Goal: Task Accomplishment & Management: Use online tool/utility

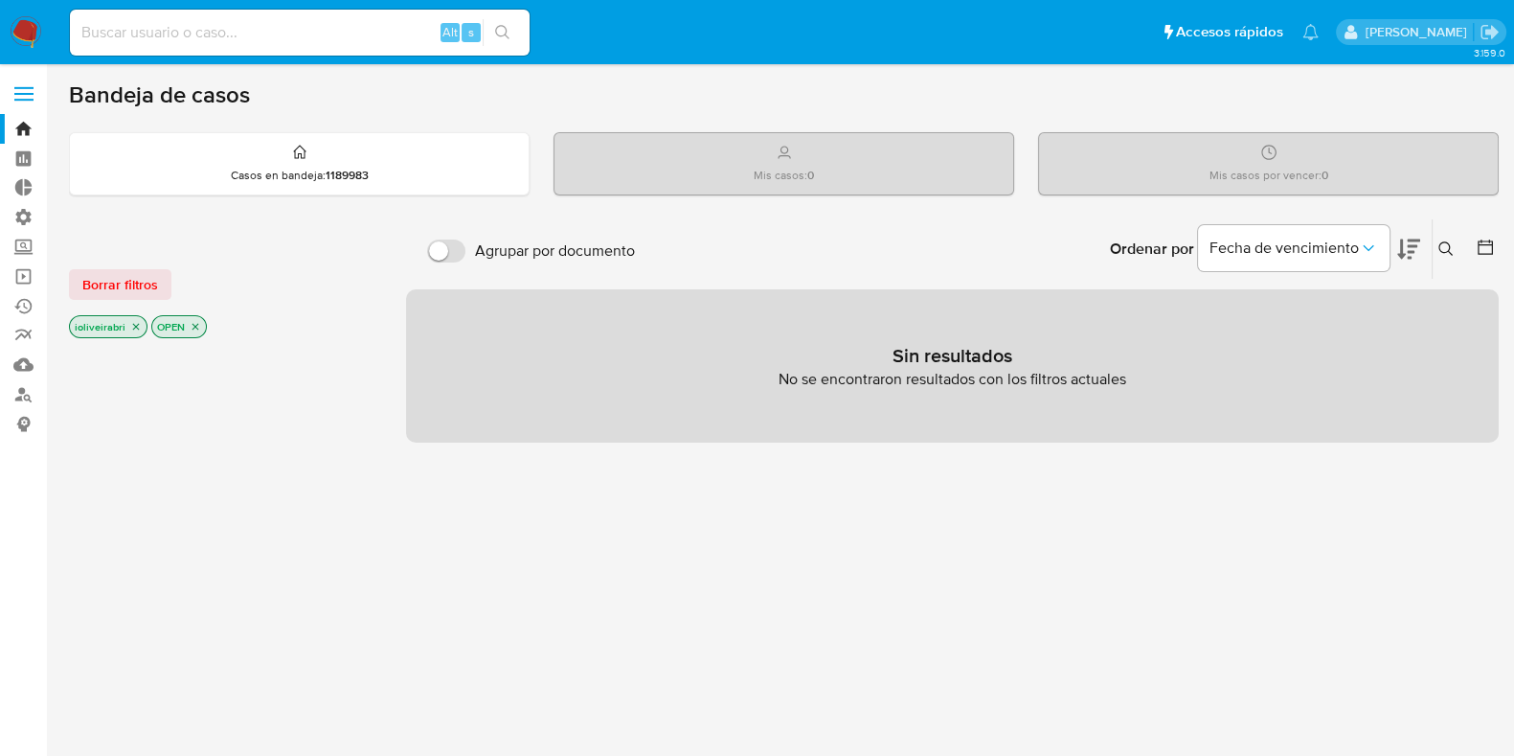
click at [32, 99] on span at bounding box center [23, 100] width 19 height 3
click at [0, 0] on input "checkbox" at bounding box center [0, 0] width 0 height 0
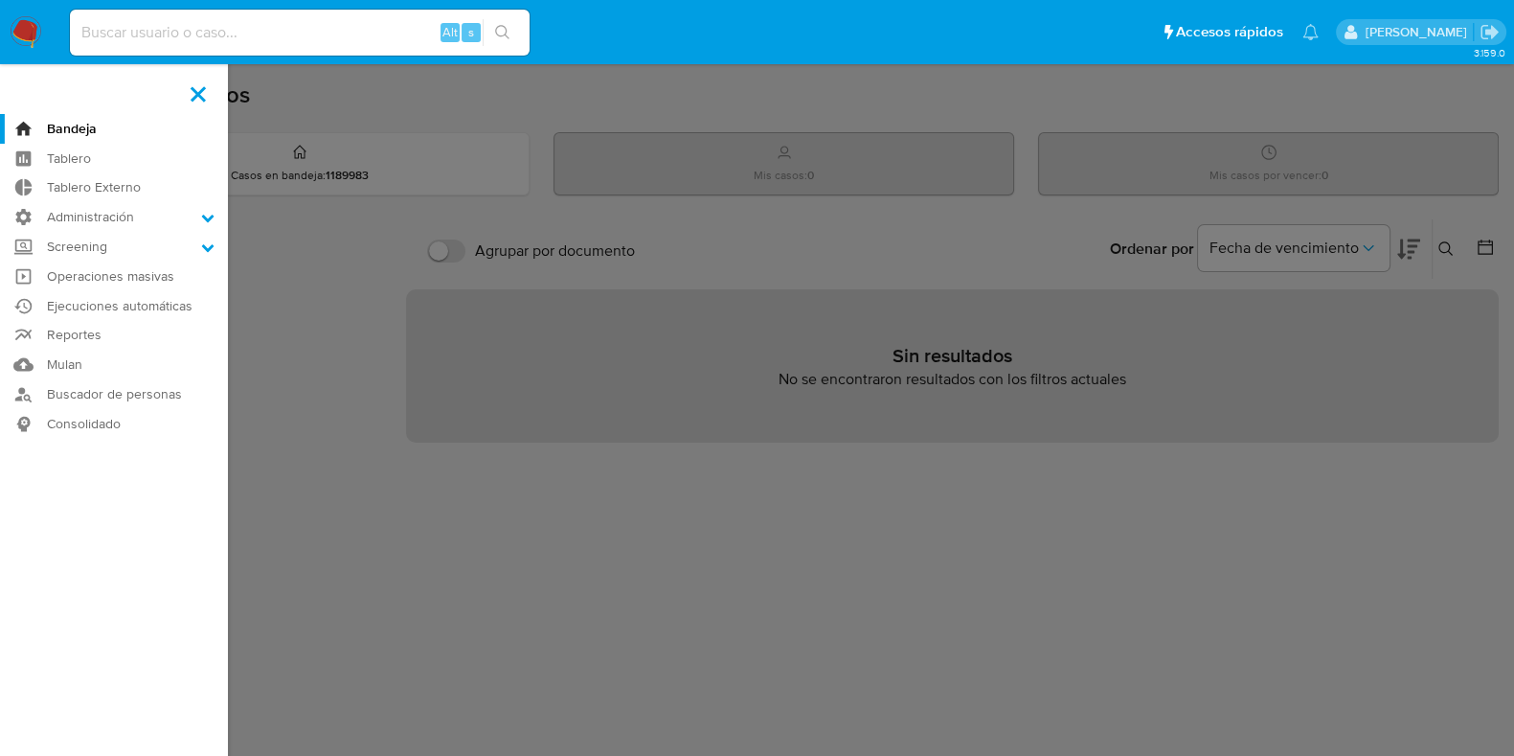
click at [204, 86] on span at bounding box center [198, 93] width 15 height 15
click at [0, 0] on input "checkbox" at bounding box center [0, 0] width 0 height 0
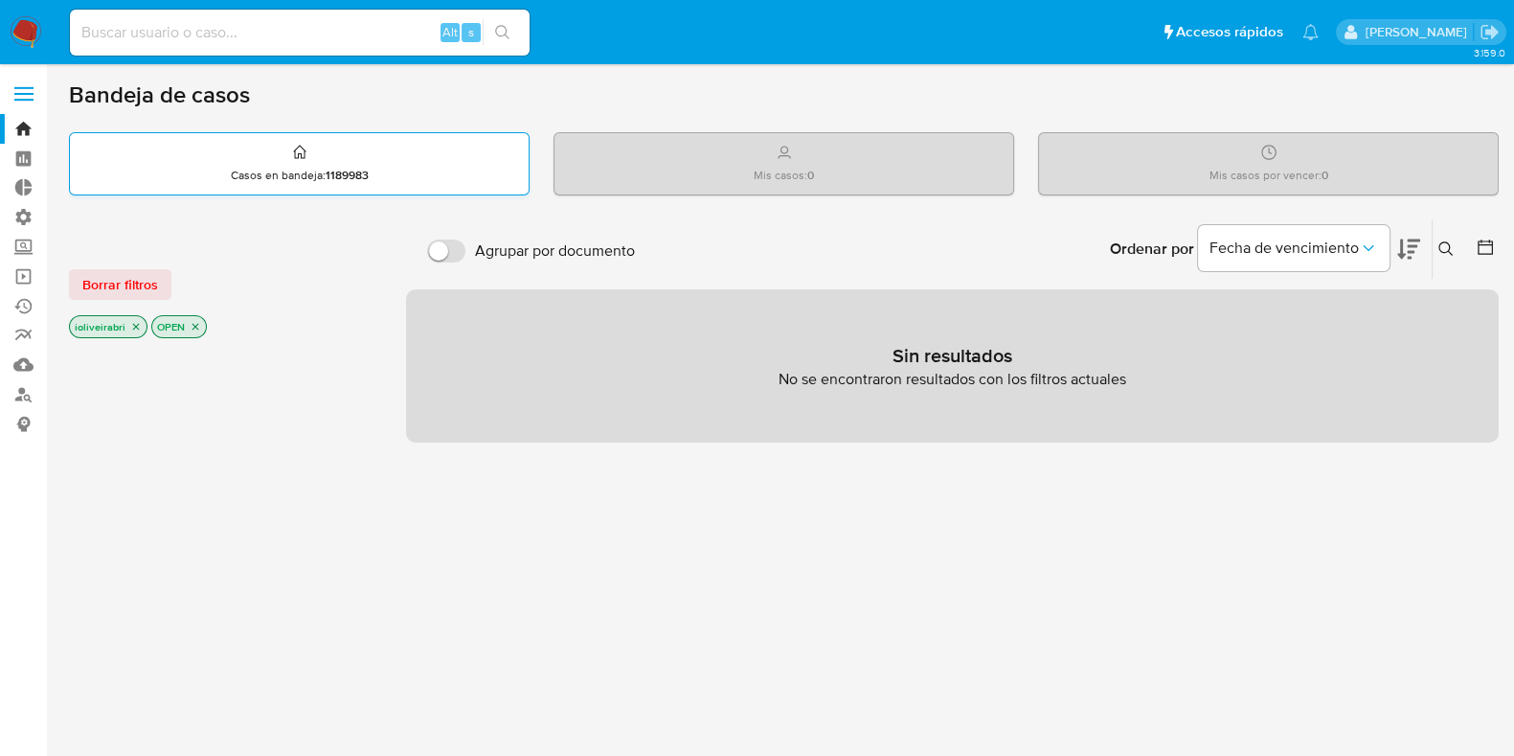
click at [417, 192] on div "Casos en bandeja : 1189983" at bounding box center [299, 163] width 459 height 61
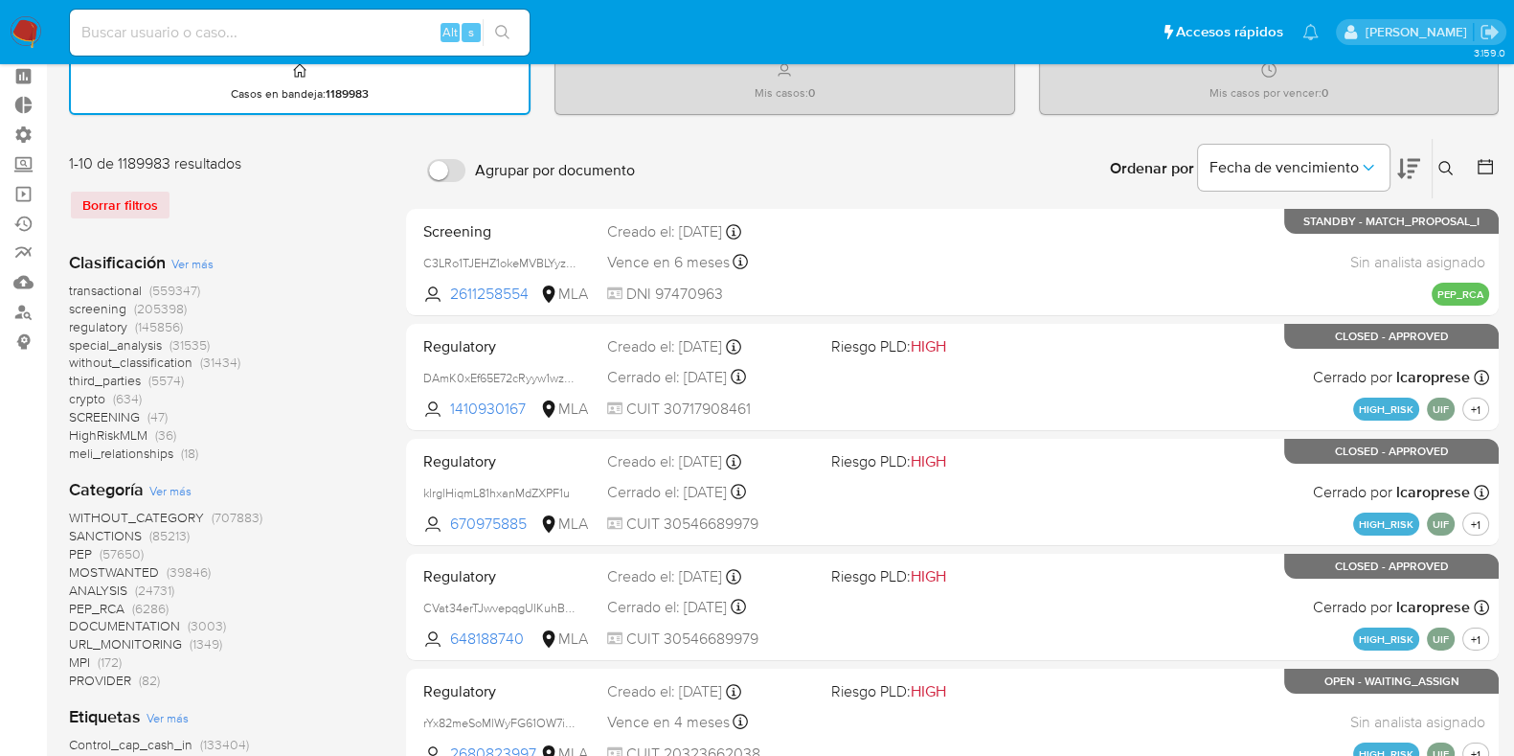
scroll to position [119, 0]
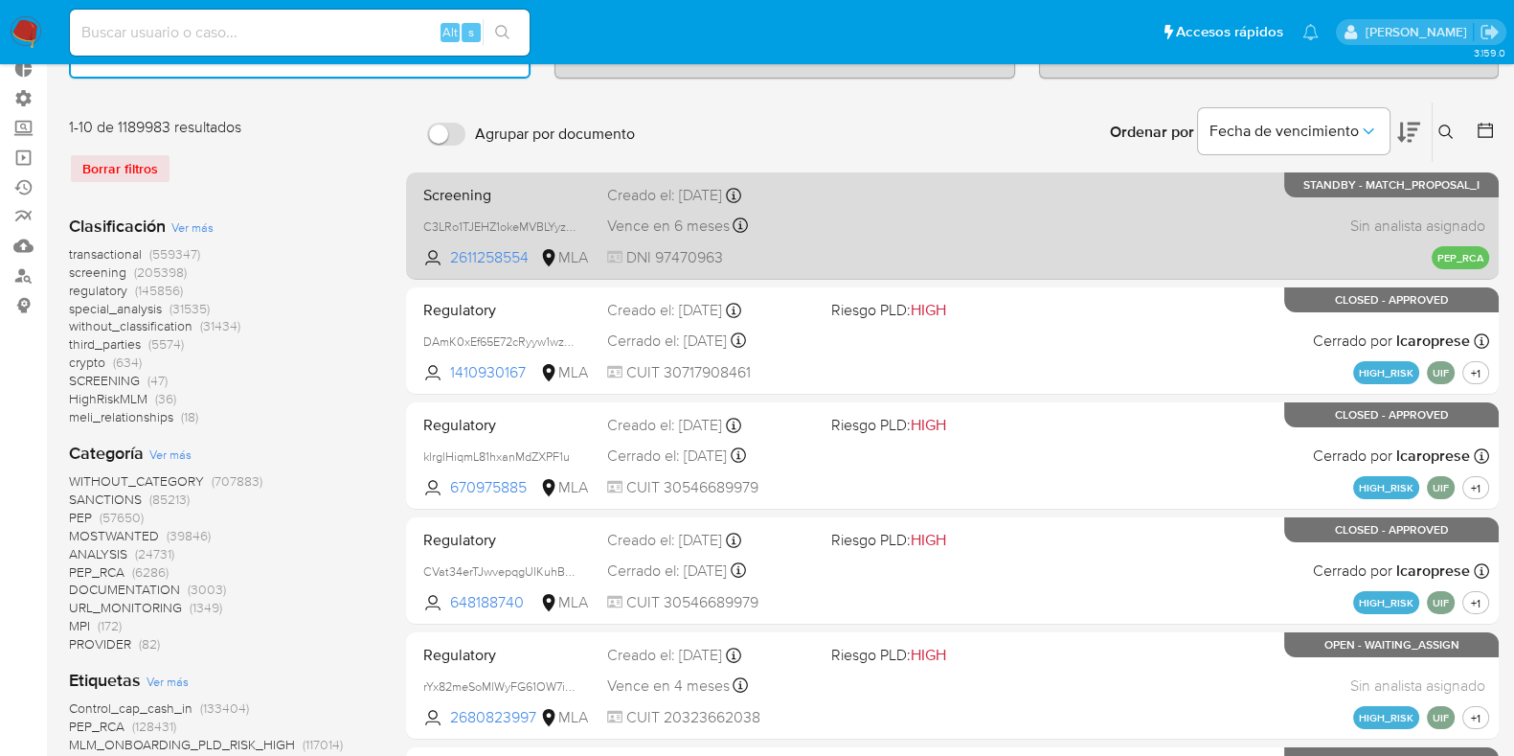
click at [842, 237] on div "Screening C3LRo1TJEHZ1okeMVBLYyzJL 2611258554 MLA Creado el: 13/08/2025 Creado …" at bounding box center [953, 225] width 1074 height 97
click at [494, 251] on span "2611258554" at bounding box center [493, 257] width 86 height 21
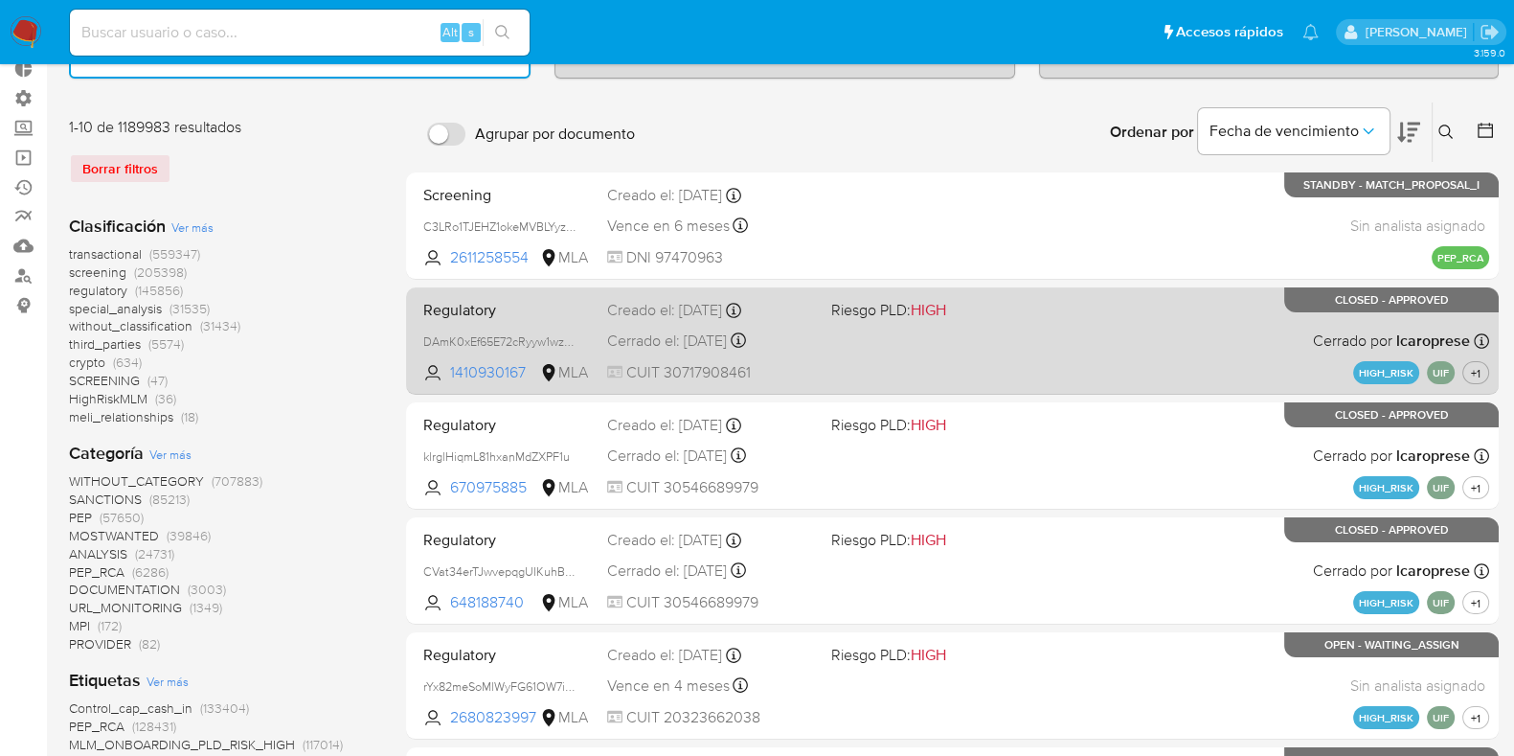
scroll to position [0, 0]
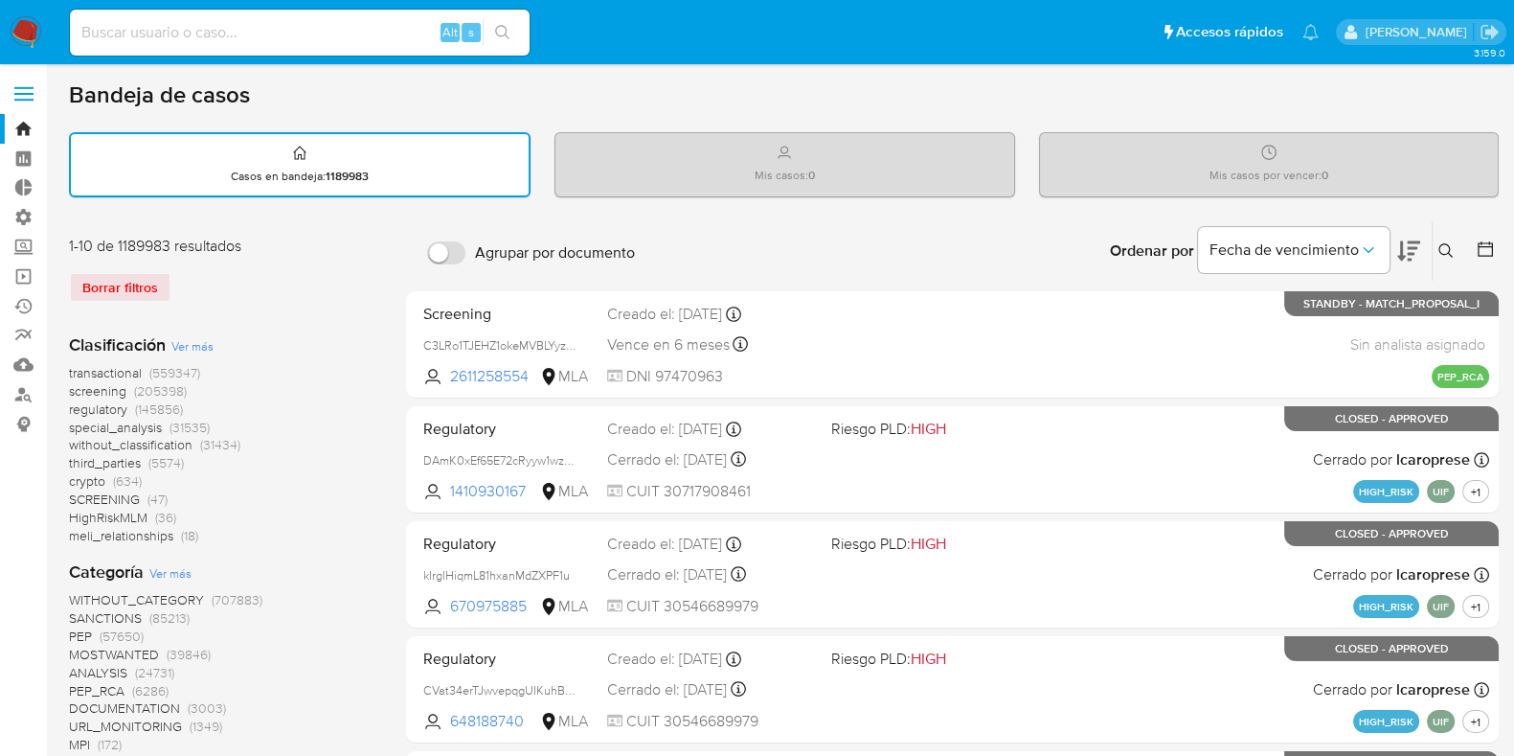
click at [38, 93] on label at bounding box center [24, 94] width 48 height 40
click at [0, 0] on input "checkbox" at bounding box center [0, 0] width 0 height 0
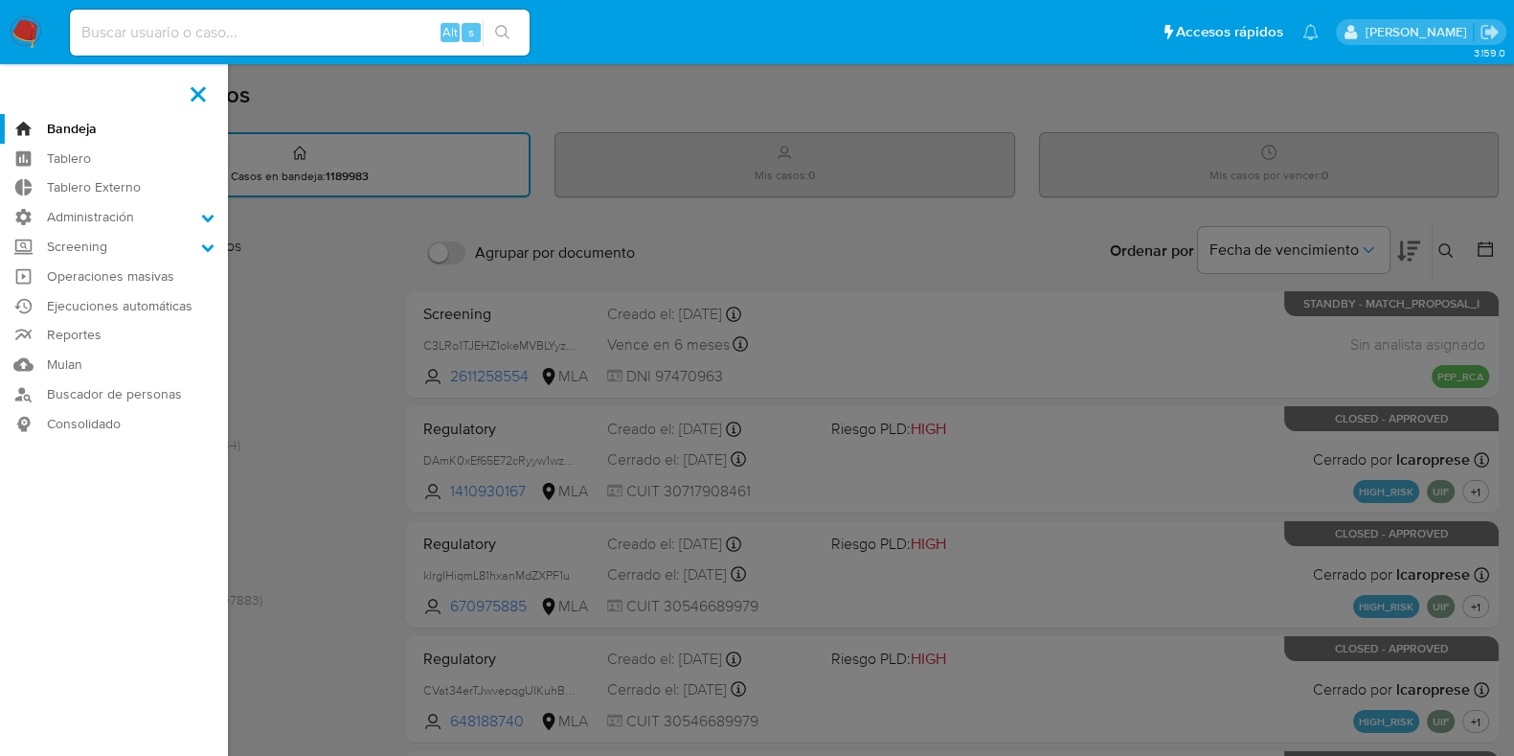
click at [215, 93] on label at bounding box center [198, 94] width 48 height 40
click at [0, 0] on input "checkbox" at bounding box center [0, 0] width 0 height 0
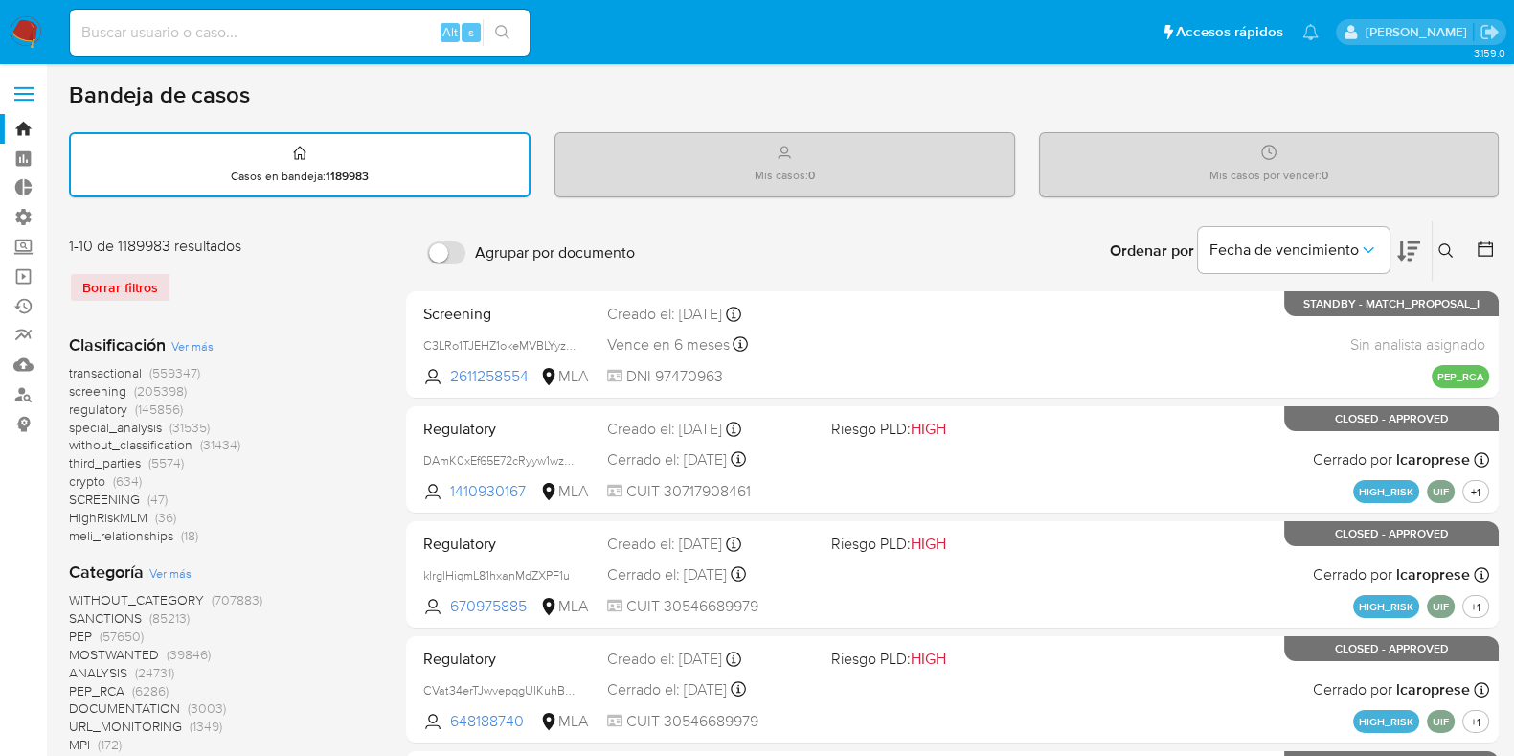
click at [158, 383] on span "(205398)" at bounding box center [160, 390] width 53 height 19
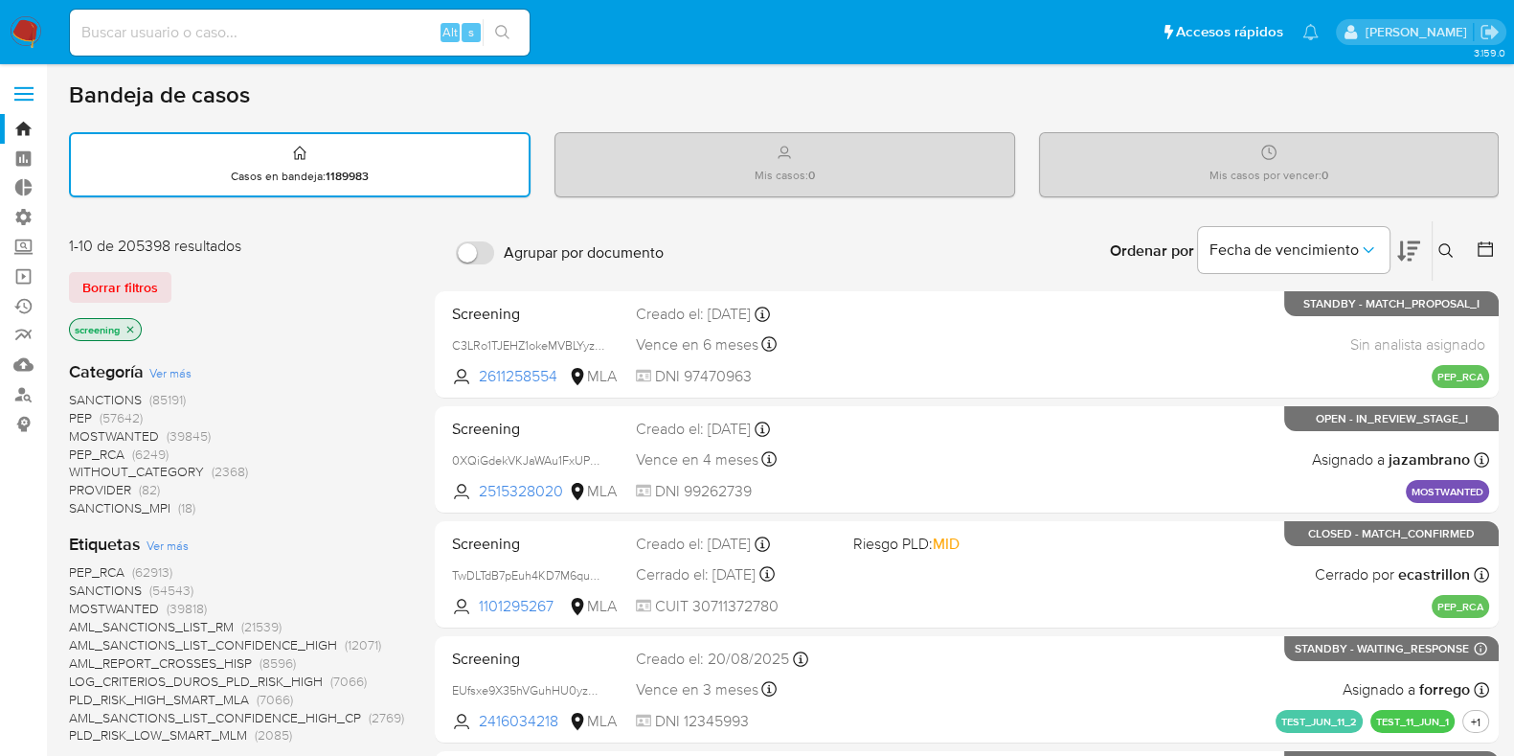
click at [461, 251] on input "Agrupar por documento" at bounding box center [475, 252] width 38 height 23
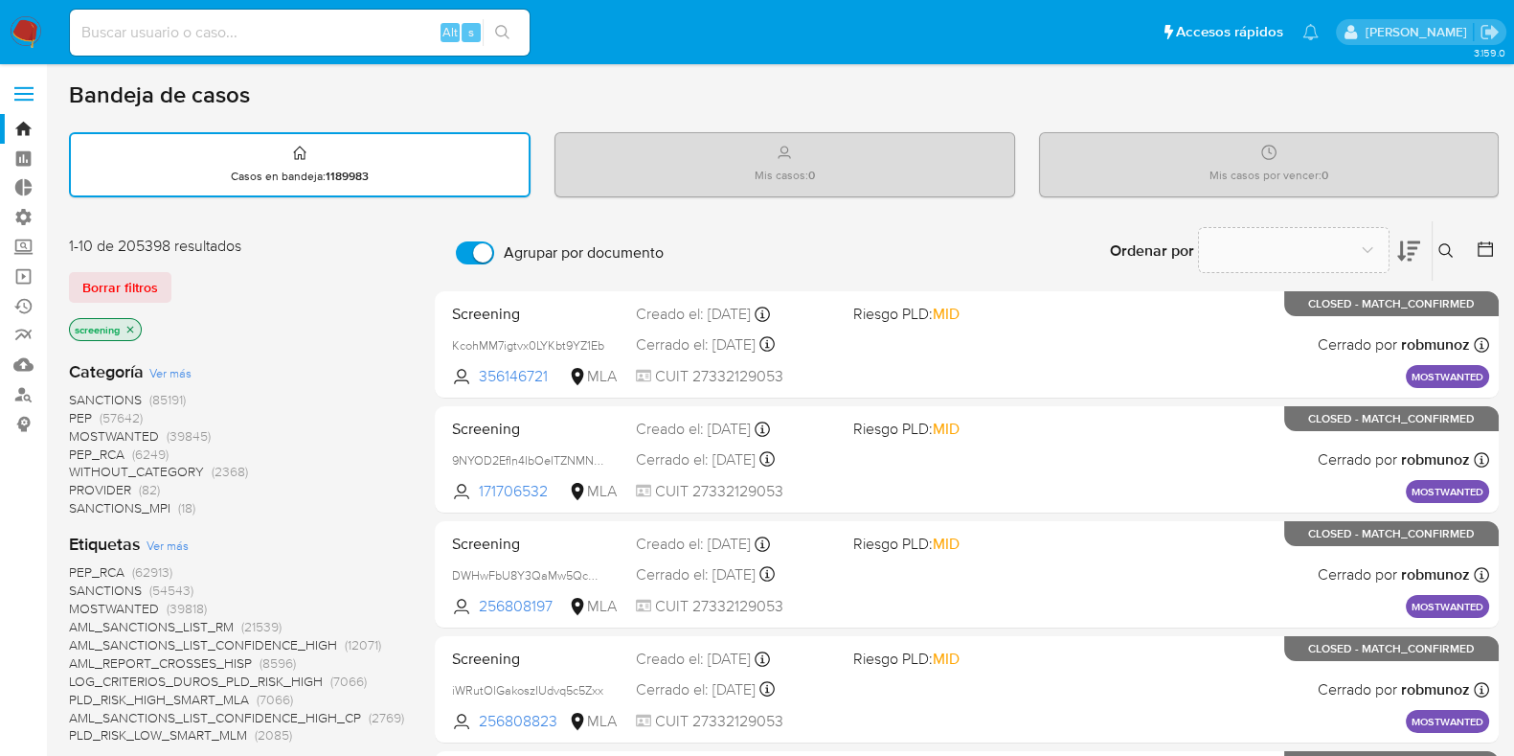
click at [464, 251] on input "Agrupar por documento" at bounding box center [475, 252] width 38 height 23
checkbox input "false"
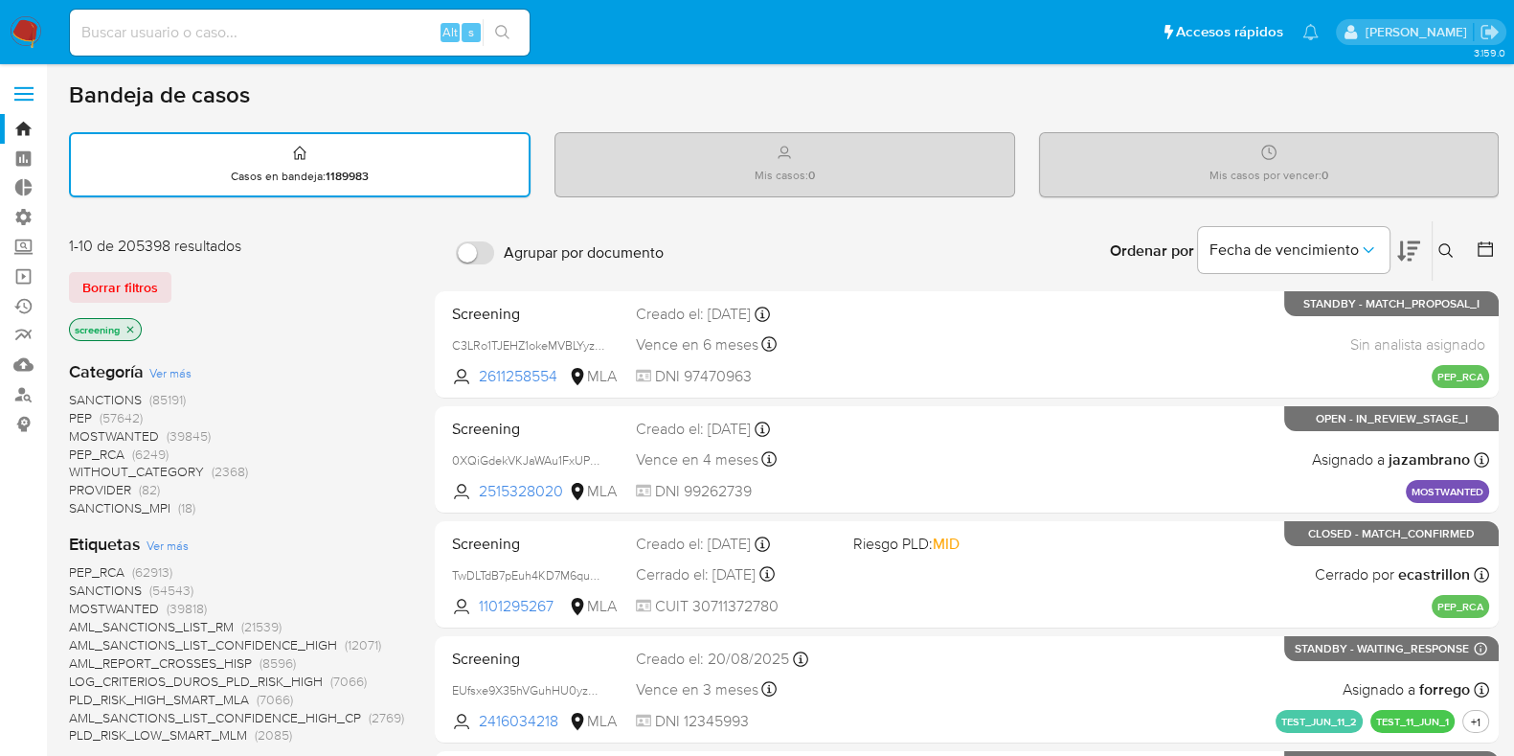
click at [682, 162] on div "Mis casos : 0" at bounding box center [784, 163] width 458 height 61
click at [345, 155] on div "Casos en bandeja : 1189983" at bounding box center [300, 164] width 458 height 61
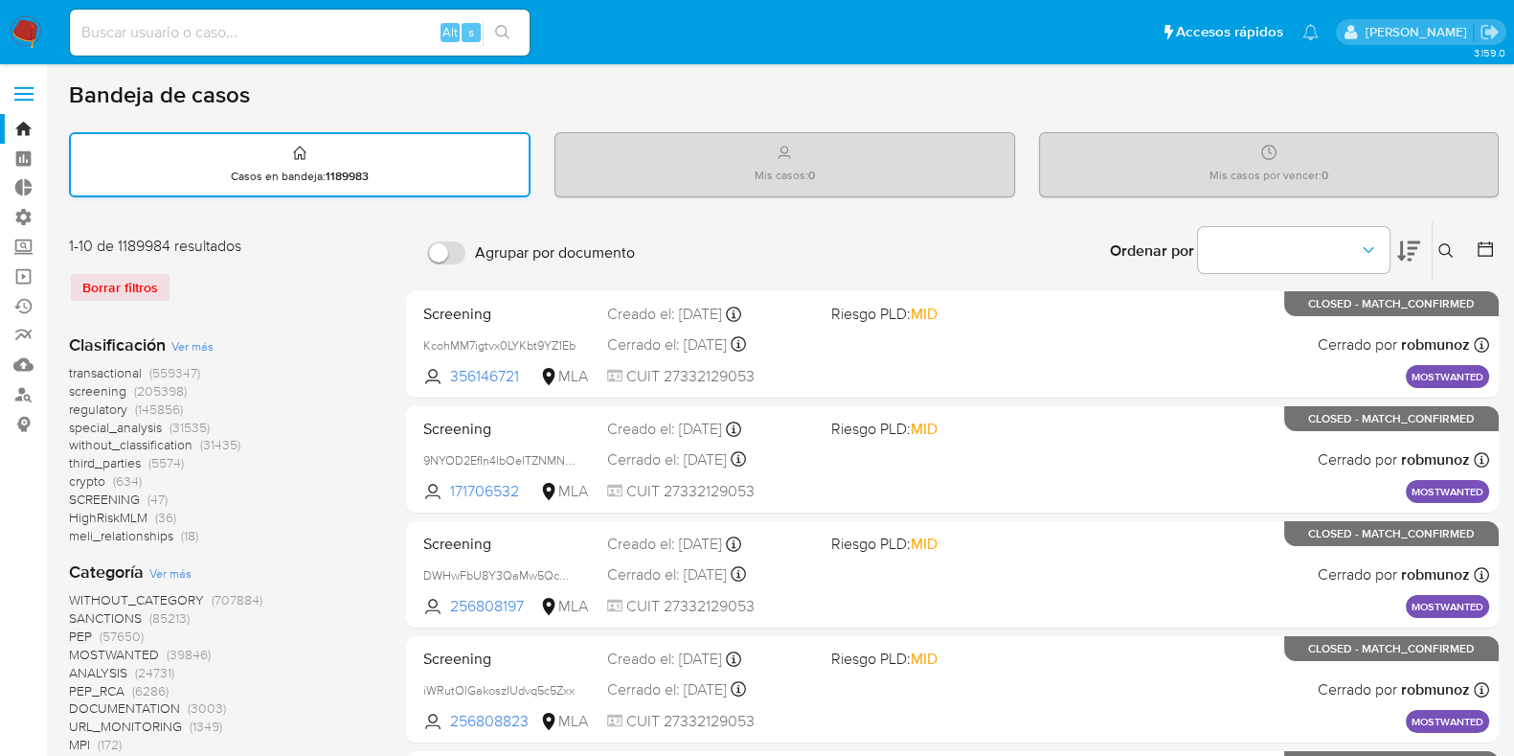
drag, startPoint x: 707, startPoint y: 185, endPoint x: 483, endPoint y: 177, distance: 224.2
click at [692, 188] on div "Mis casos : 0" at bounding box center [784, 163] width 458 height 61
click at [464, 170] on div "Casos en bandeja : 1189983" at bounding box center [300, 164] width 458 height 61
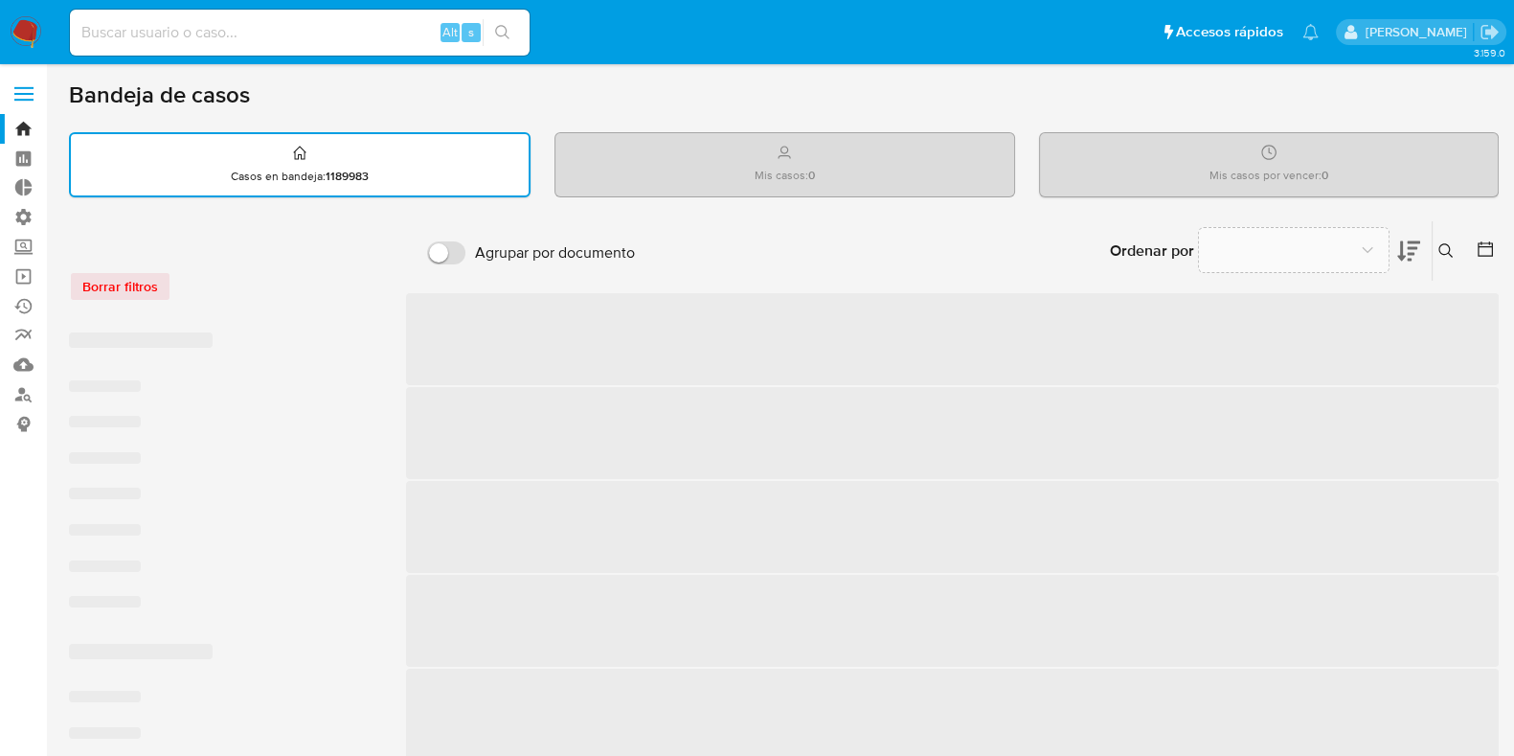
click at [658, 175] on div "Mis casos : 0" at bounding box center [784, 163] width 458 height 61
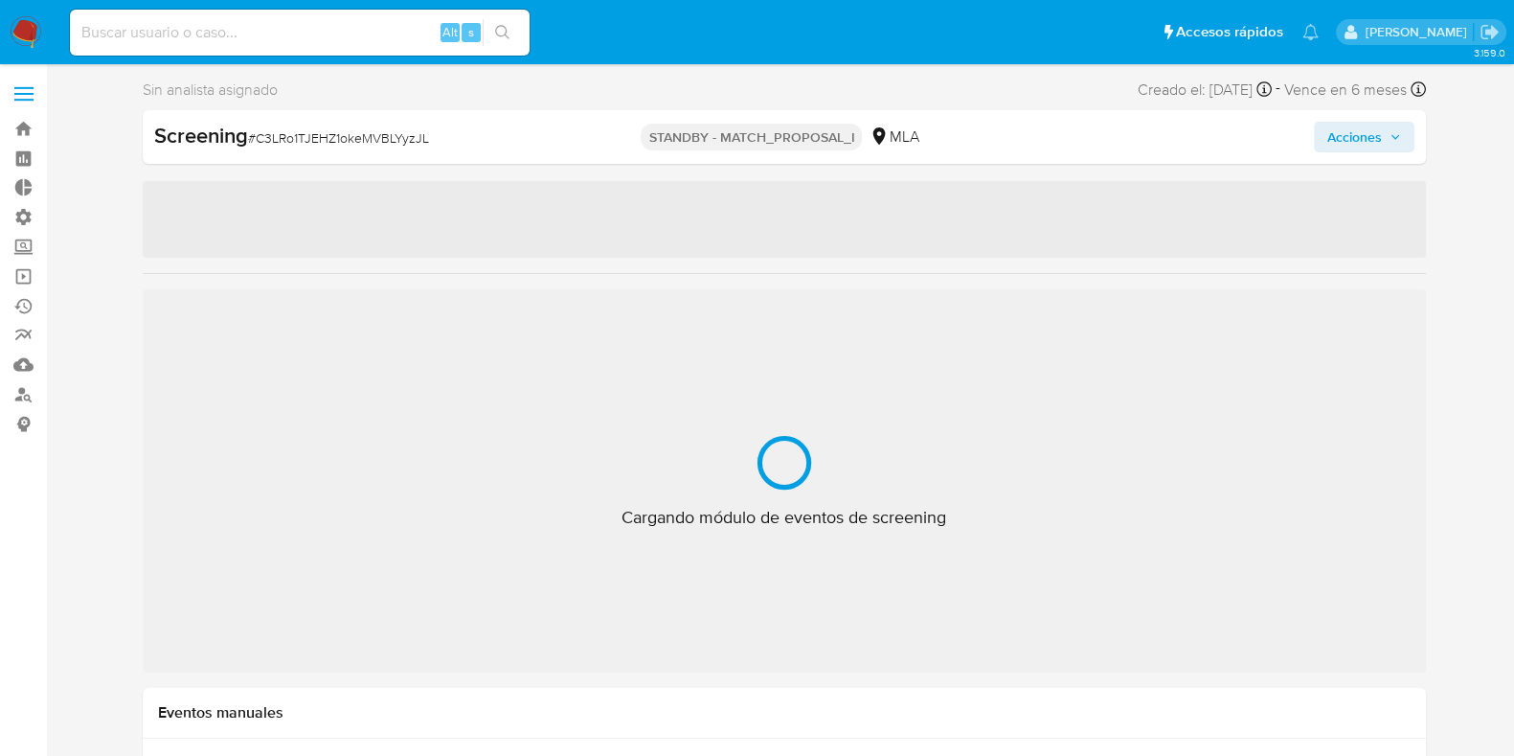
select select "10"
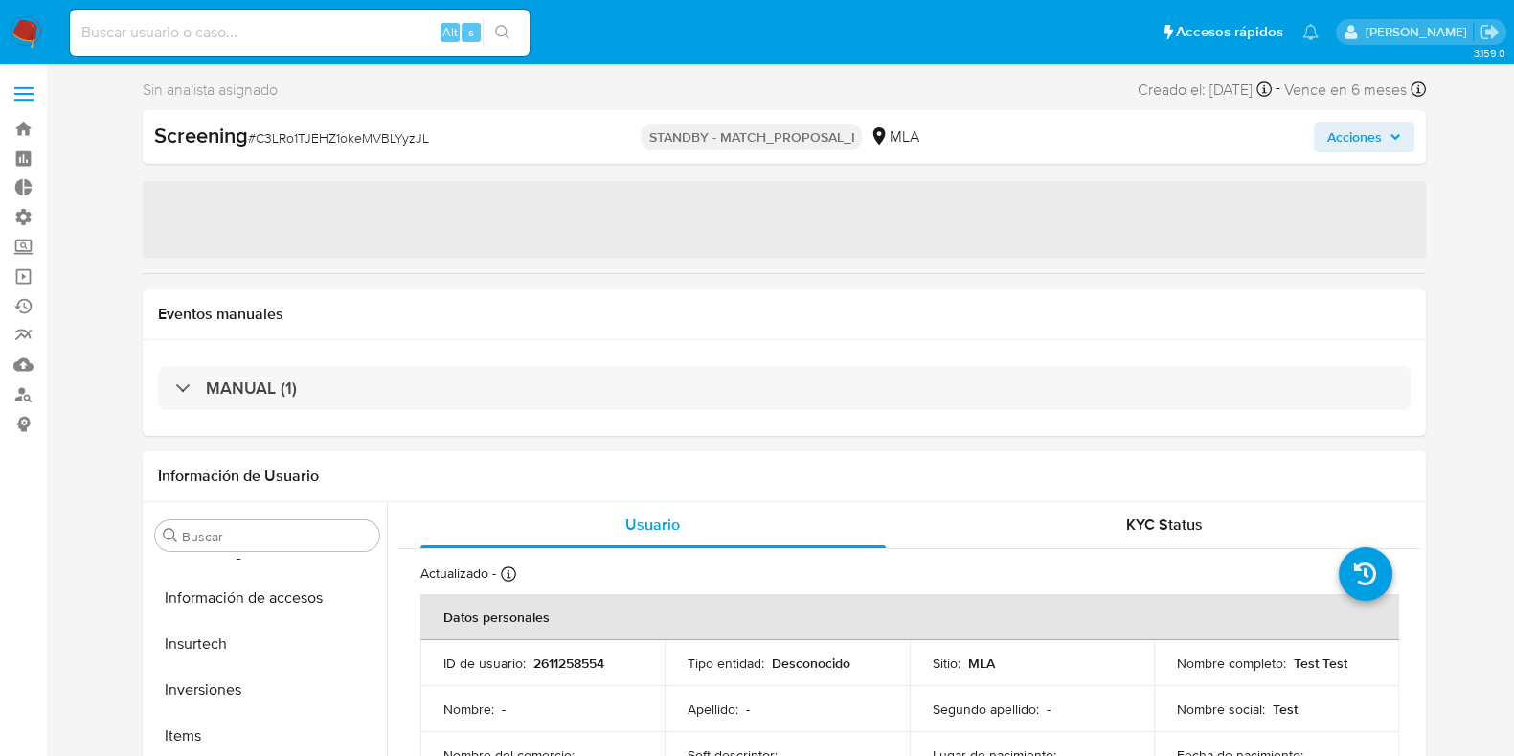
scroll to position [855, 0]
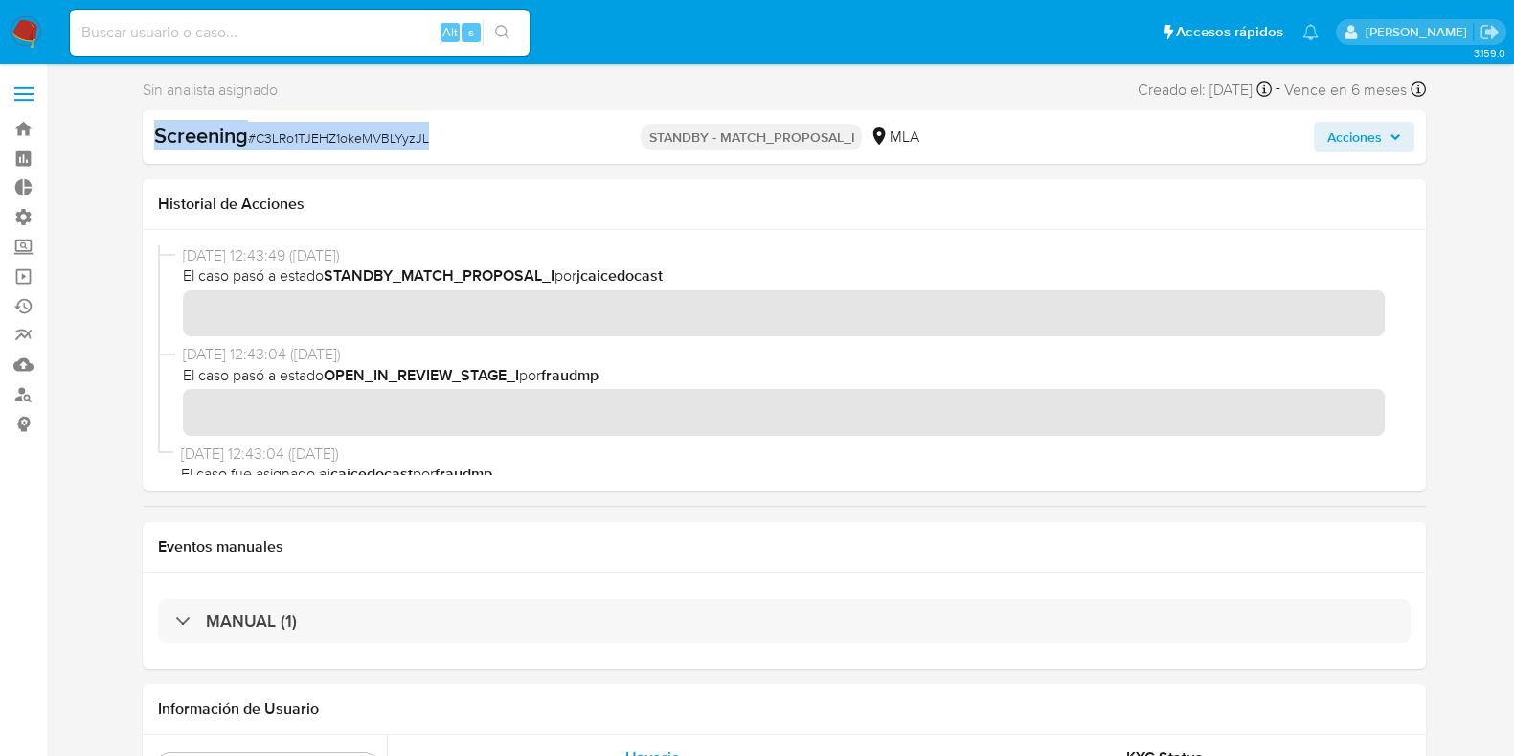
drag, startPoint x: 151, startPoint y: 127, endPoint x: 498, endPoint y: 146, distance: 347.1
click at [498, 146] on div "Screening # C3LRo1TJEHZ1okeMVBLYyzJL STANDBY - MATCH_PROPOSAL_I MLA Acciones" at bounding box center [784, 137] width 1283 height 54
click at [443, 138] on div "Screening # C3LRo1TJEHZ1okeMVBLYyzJL" at bounding box center [360, 136] width 413 height 29
drag, startPoint x: 136, startPoint y: 143, endPoint x: 639, endPoint y: 213, distance: 507.6
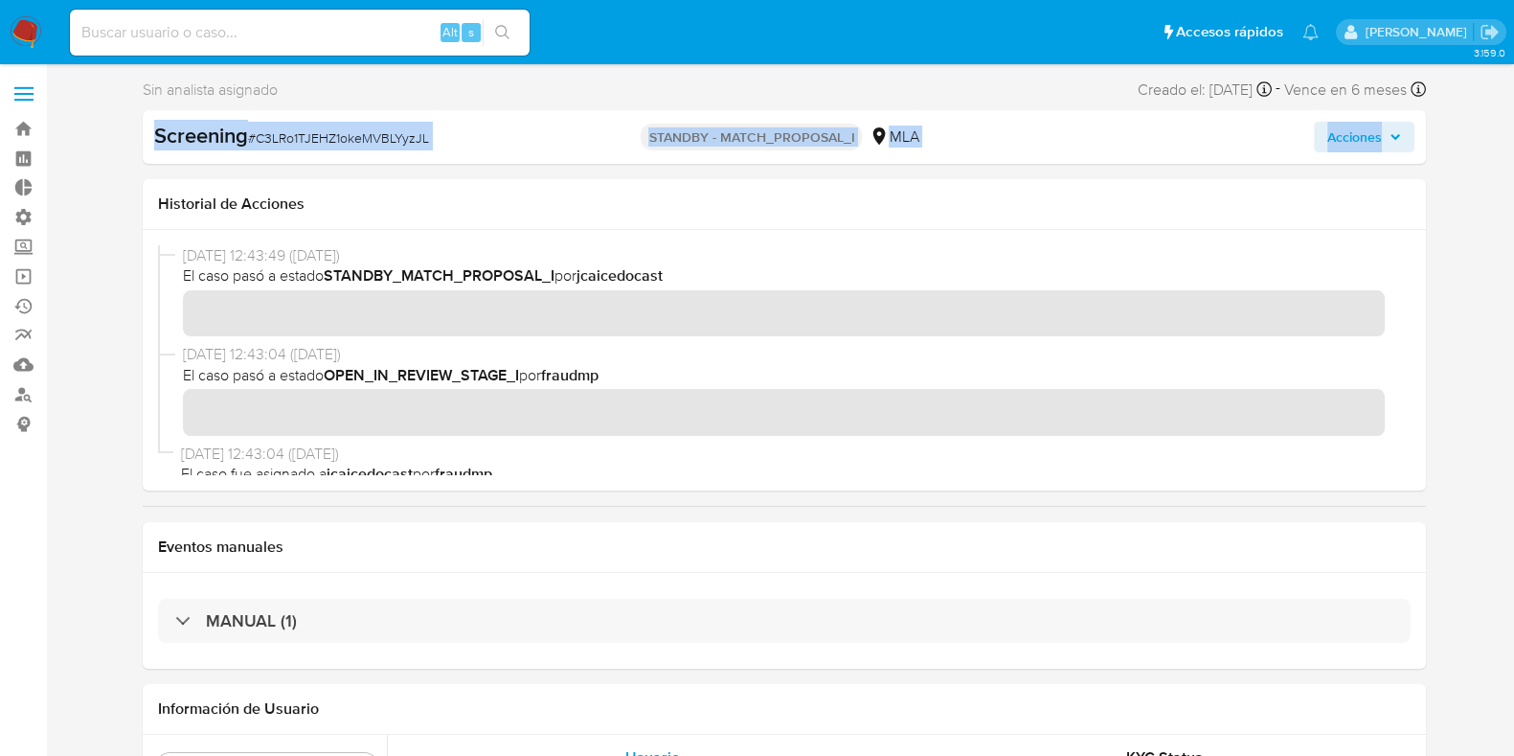
drag, startPoint x: 115, startPoint y: 129, endPoint x: 424, endPoint y: 152, distance: 310.2
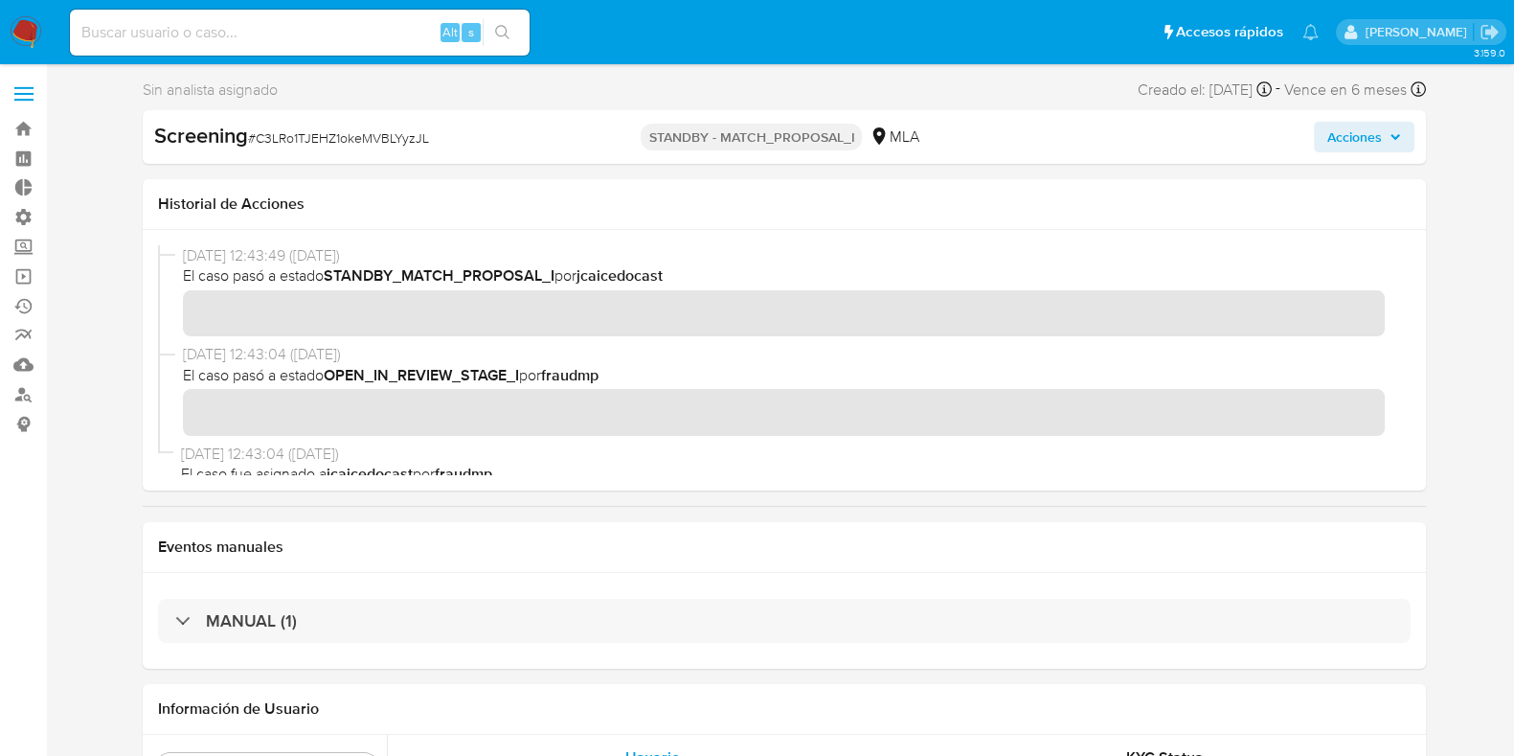
click at [440, 146] on div "Screening # C3LRo1TJEHZ1okeMVBLYyzJL" at bounding box center [360, 136] width 413 height 29
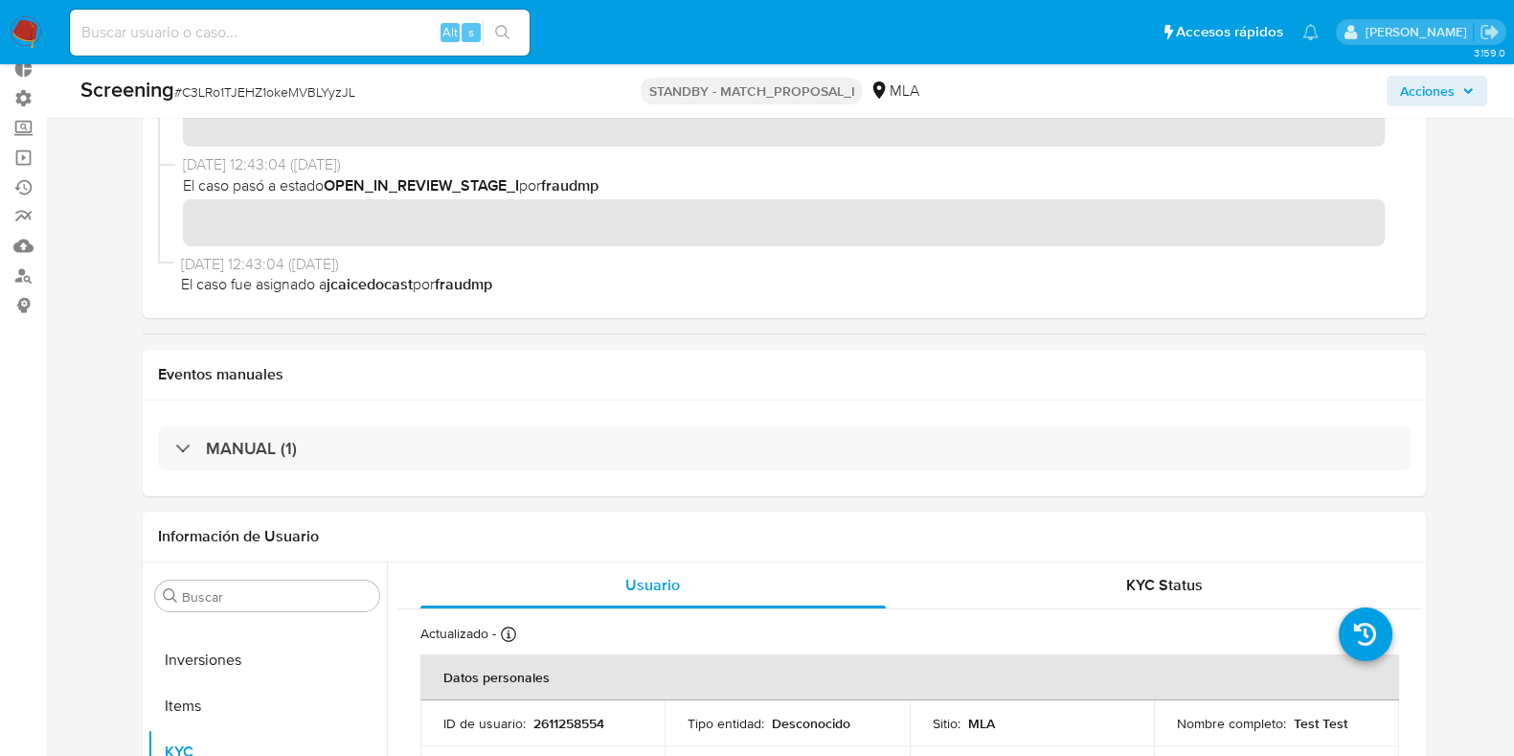
scroll to position [238, 0]
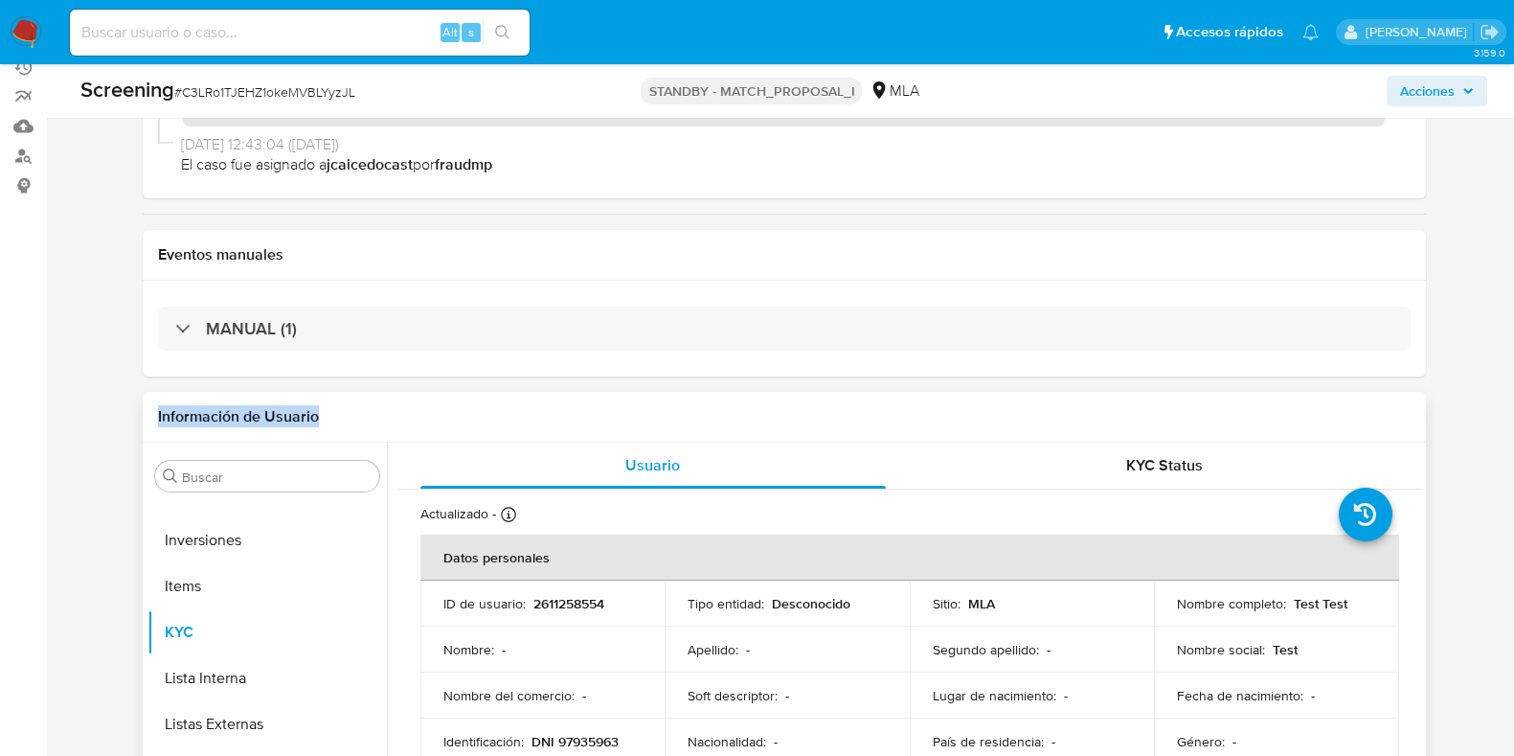
drag, startPoint x: 218, startPoint y: 418, endPoint x: 302, endPoint y: 414, distance: 83.4
click at [370, 418] on header "Información de Usuario" at bounding box center [784, 416] width 1253 height 19
click at [249, 407] on h1 "Información de Usuario" at bounding box center [238, 416] width 161 height 19
drag, startPoint x: 133, startPoint y: 409, endPoint x: 350, endPoint y: 405, distance: 216.5
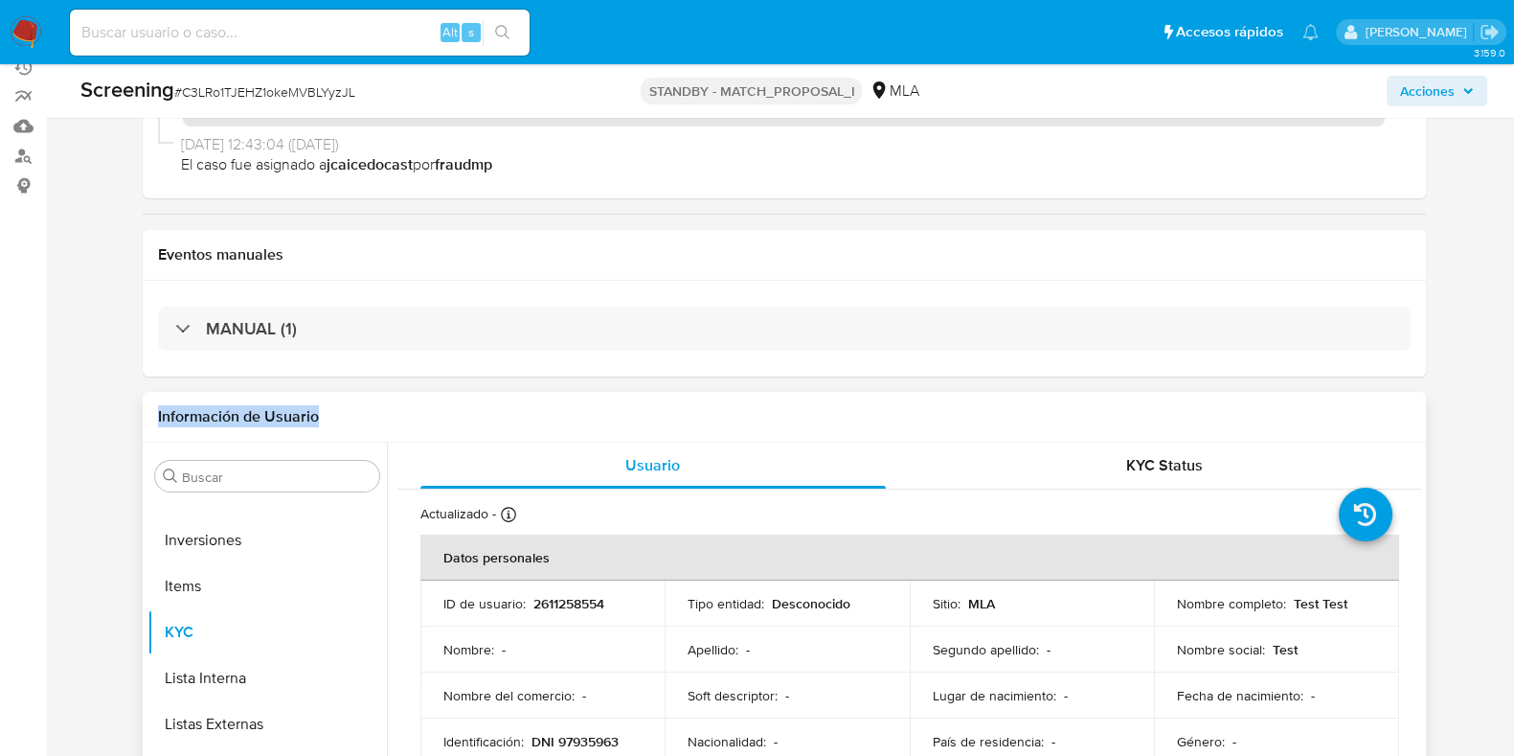
drag, startPoint x: 273, startPoint y: 404, endPoint x: 151, endPoint y: 414, distance: 122.0
click at [273, 407] on h1 "Información de Usuario" at bounding box center [238, 416] width 161 height 19
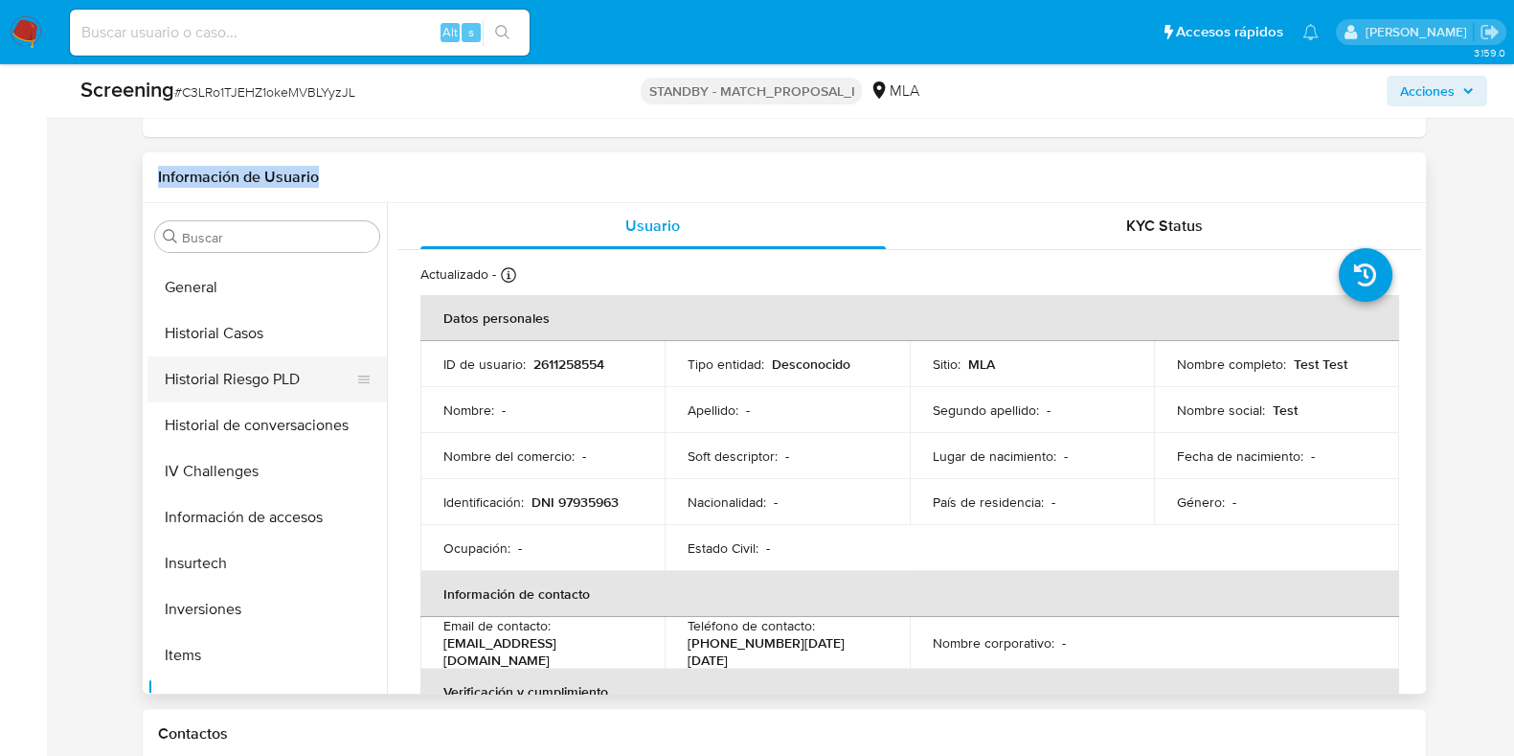
scroll to position [496, 0]
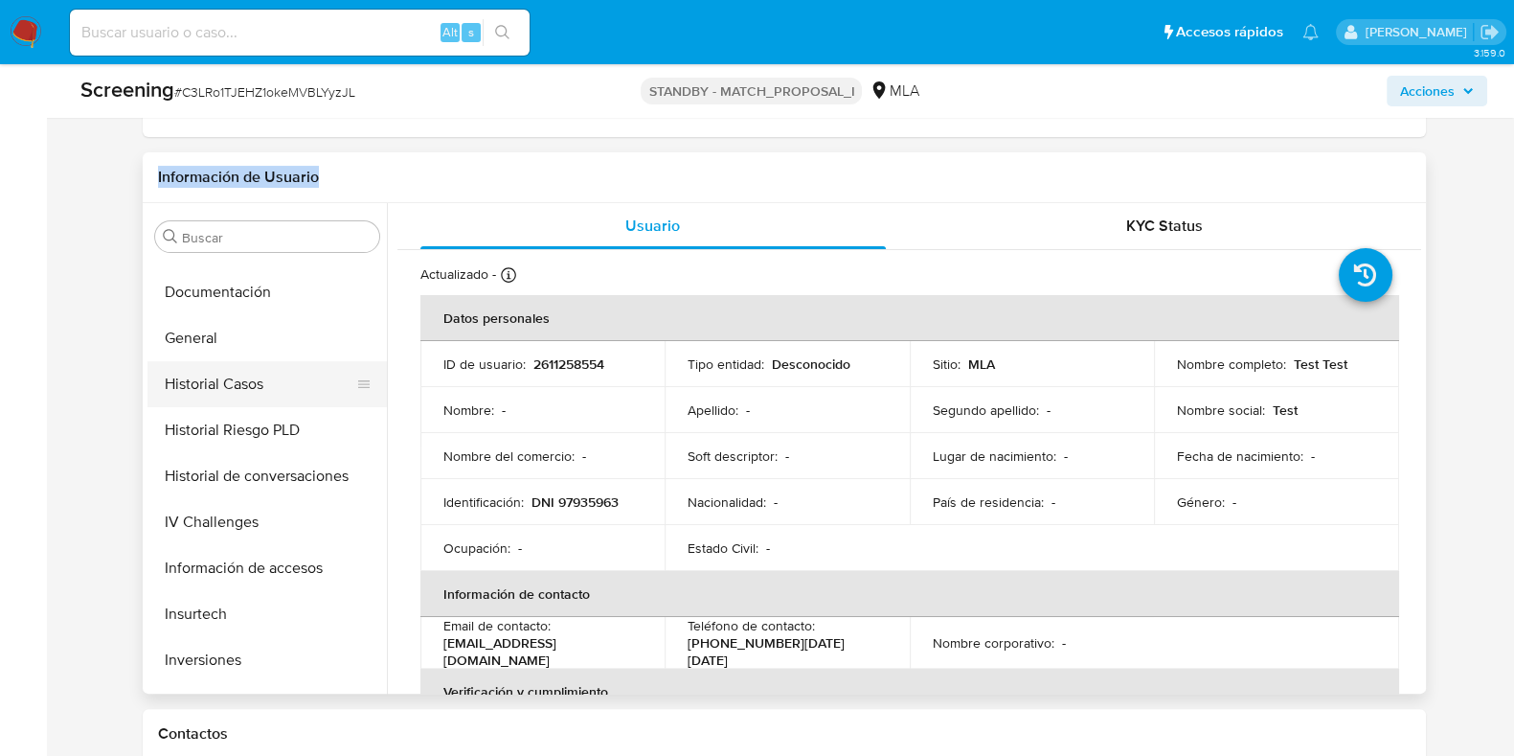
click at [281, 388] on button "Historial Casos" at bounding box center [259, 384] width 224 height 46
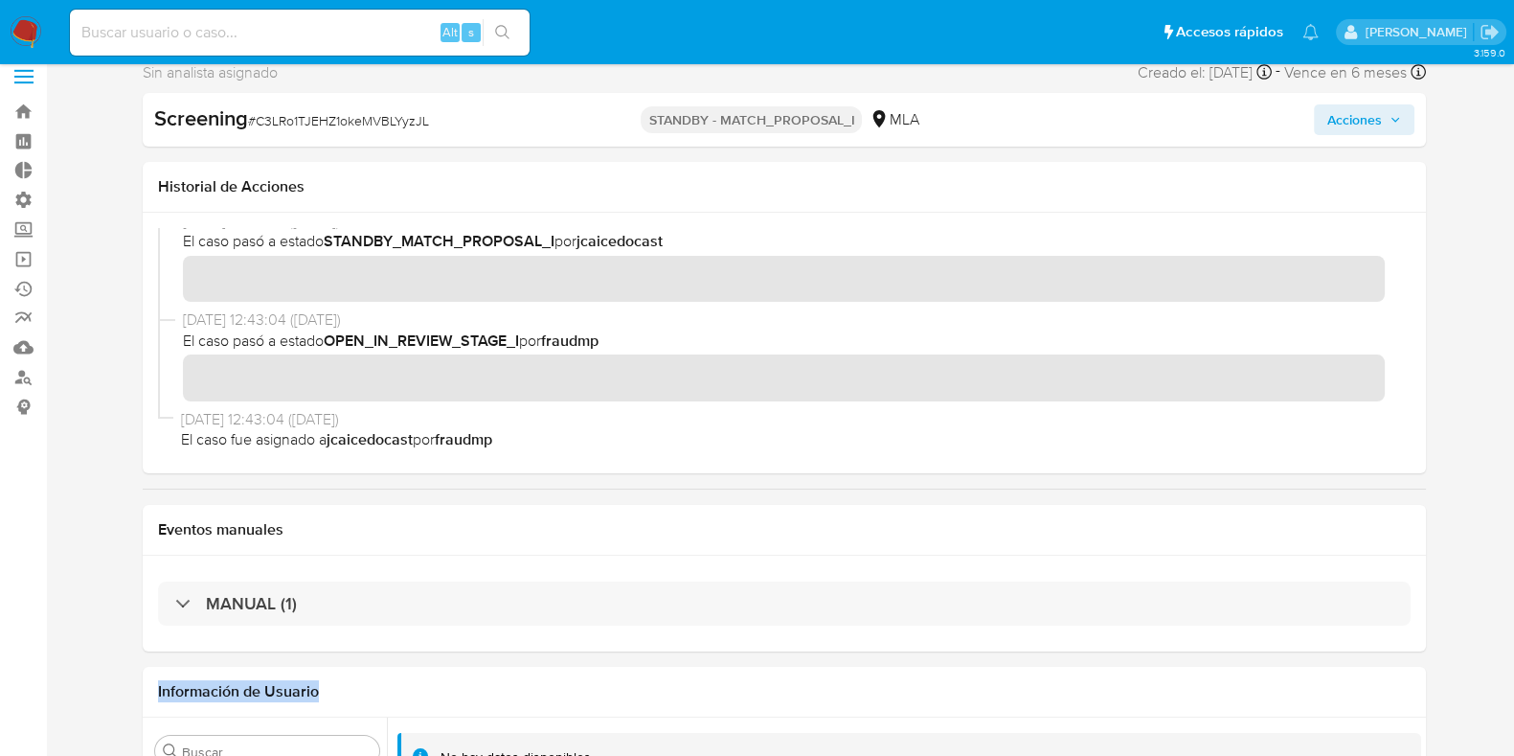
scroll to position [0, 0]
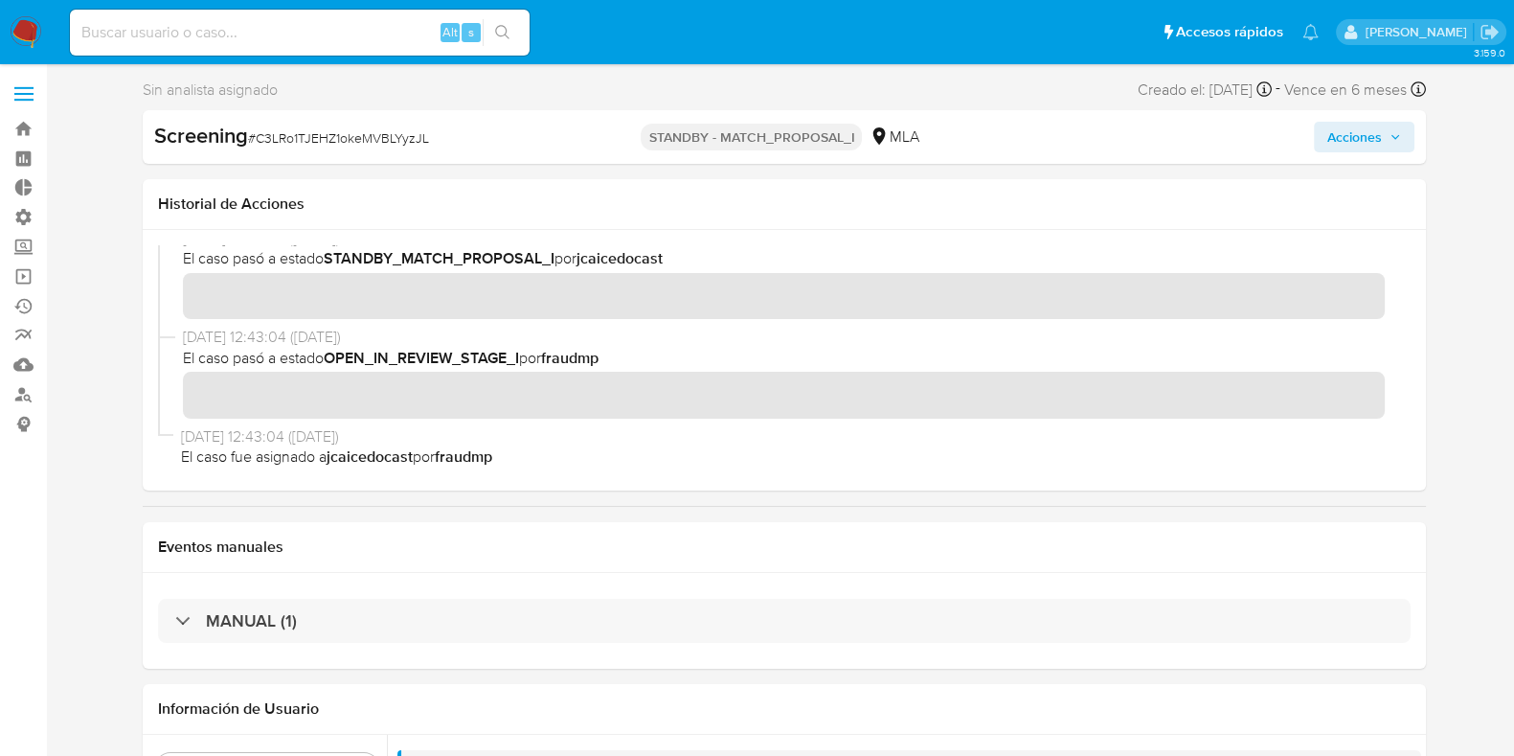
click at [893, 126] on div "MLA" at bounding box center [894, 136] width 49 height 21
drag, startPoint x: 892, startPoint y: 130, endPoint x: 943, endPoint y: 147, distance: 54.2
click at [943, 147] on div "STANDBY - MATCH_PROPOSAL_I MLA" at bounding box center [784, 137] width 415 height 31
click at [926, 140] on div "STANDBY - MATCH_PROPOSAL_I MLA" at bounding box center [784, 137] width 415 height 31
click at [910, 134] on div "MLA" at bounding box center [894, 136] width 49 height 21
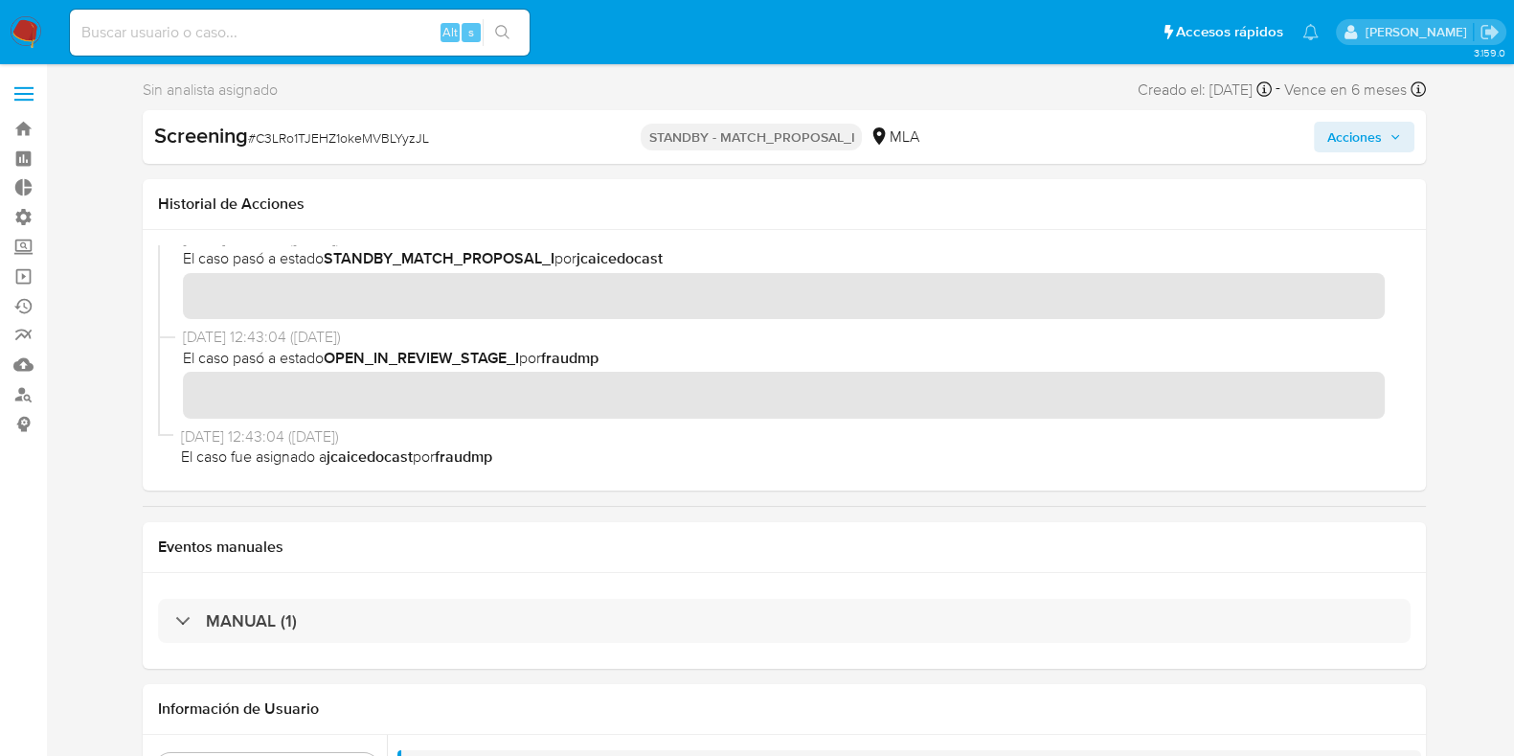
click at [916, 136] on div "MLA" at bounding box center [894, 136] width 49 height 21
drag, startPoint x: 916, startPoint y: 136, endPoint x: 892, endPoint y: 131, distance: 25.4
click at [892, 131] on div "MLA" at bounding box center [894, 136] width 49 height 21
click at [895, 131] on div "MLA" at bounding box center [894, 136] width 49 height 21
click at [881, 129] on icon at bounding box center [879, 135] width 12 height 17
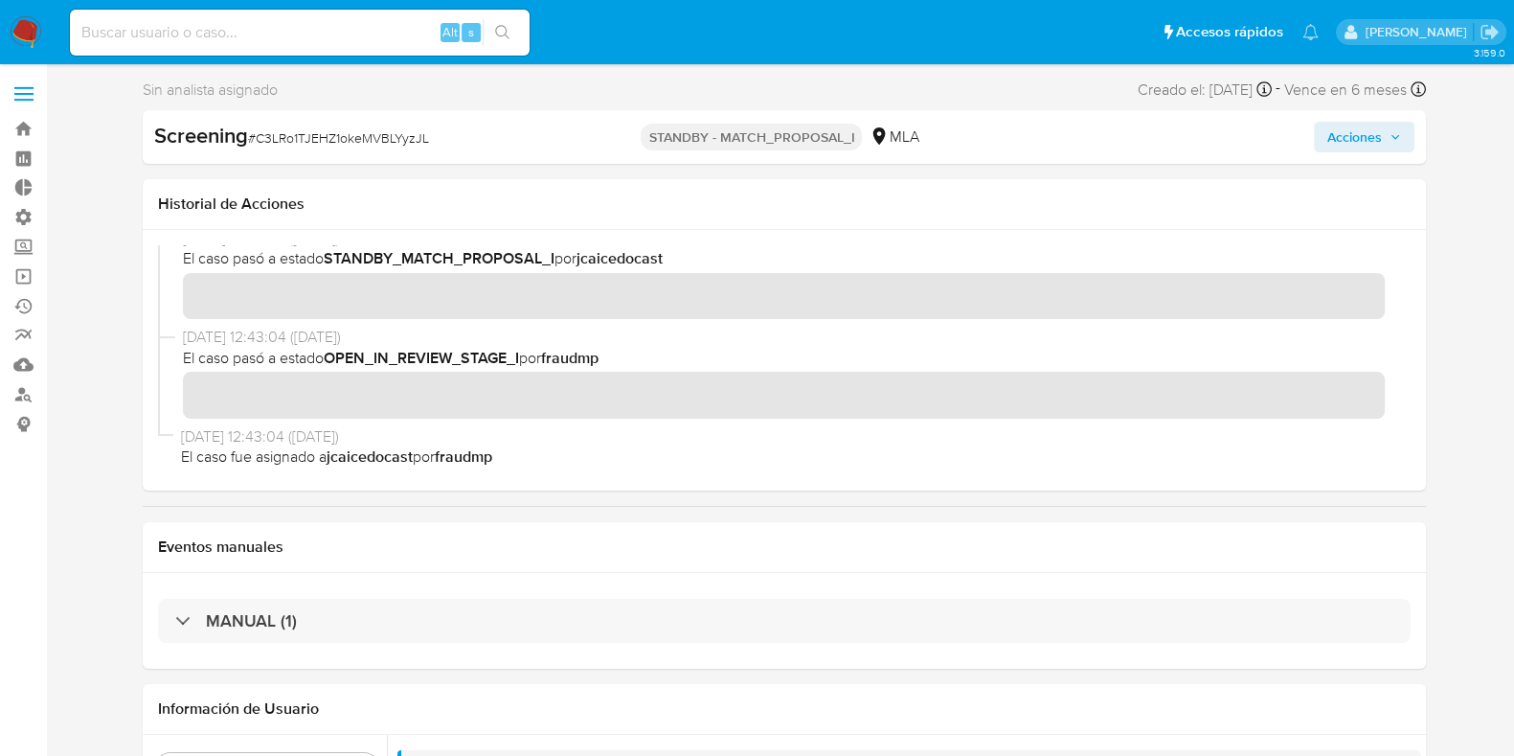
drag, startPoint x: 886, startPoint y: 130, endPoint x: 920, endPoint y: 135, distance: 34.8
click at [920, 135] on div "STANDBY - MATCH_PROPOSAL_I MLA" at bounding box center [784, 137] width 415 height 31
drag, startPoint x: 915, startPoint y: 131, endPoint x: 887, endPoint y: 126, distance: 28.2
click at [887, 126] on div "MLA" at bounding box center [894, 136] width 49 height 21
click at [893, 127] on div "MLA" at bounding box center [894, 136] width 49 height 21
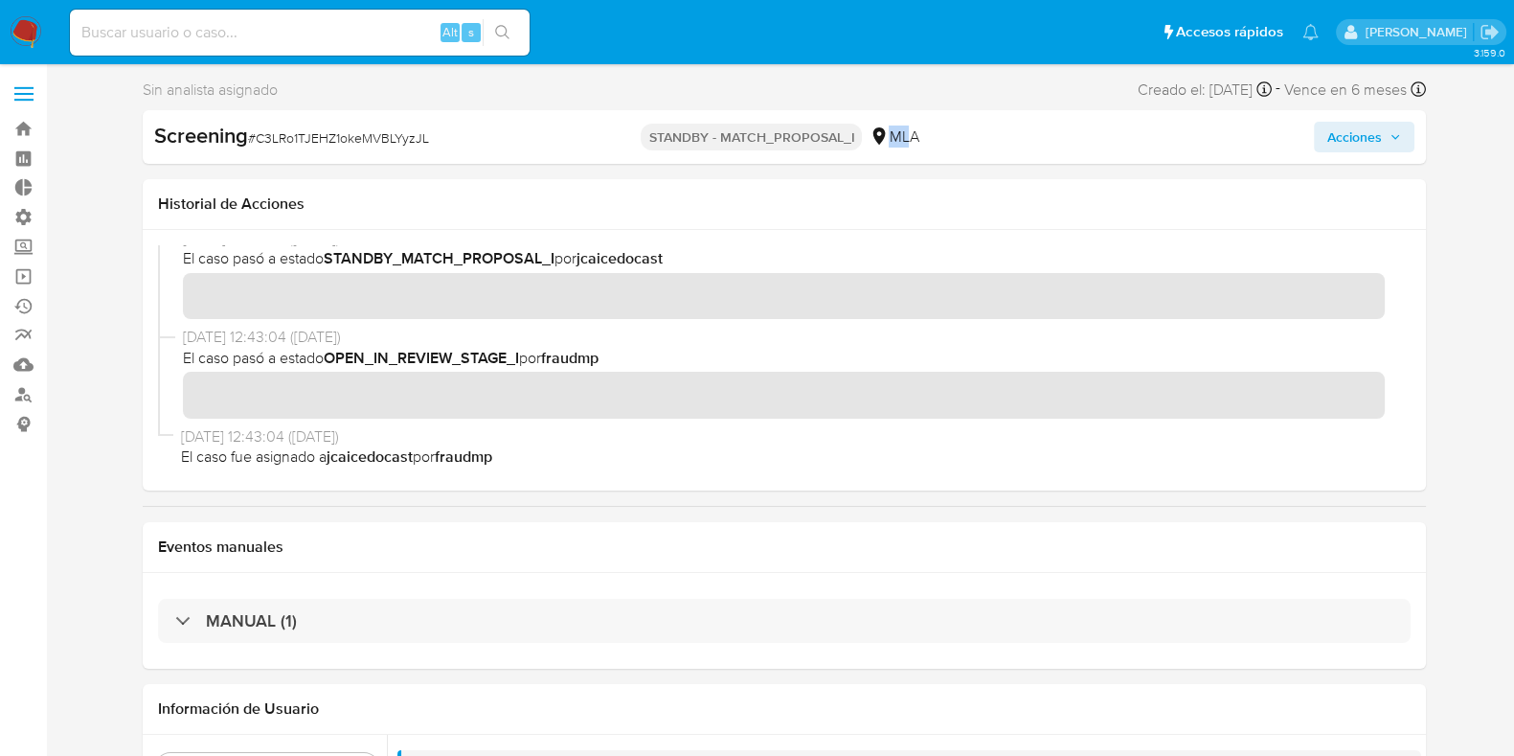
drag, startPoint x: 891, startPoint y: 136, endPoint x: 909, endPoint y: 146, distance: 20.6
click at [909, 146] on div "MLA" at bounding box center [894, 136] width 49 height 21
click at [909, 139] on div "MLA" at bounding box center [894, 136] width 49 height 21
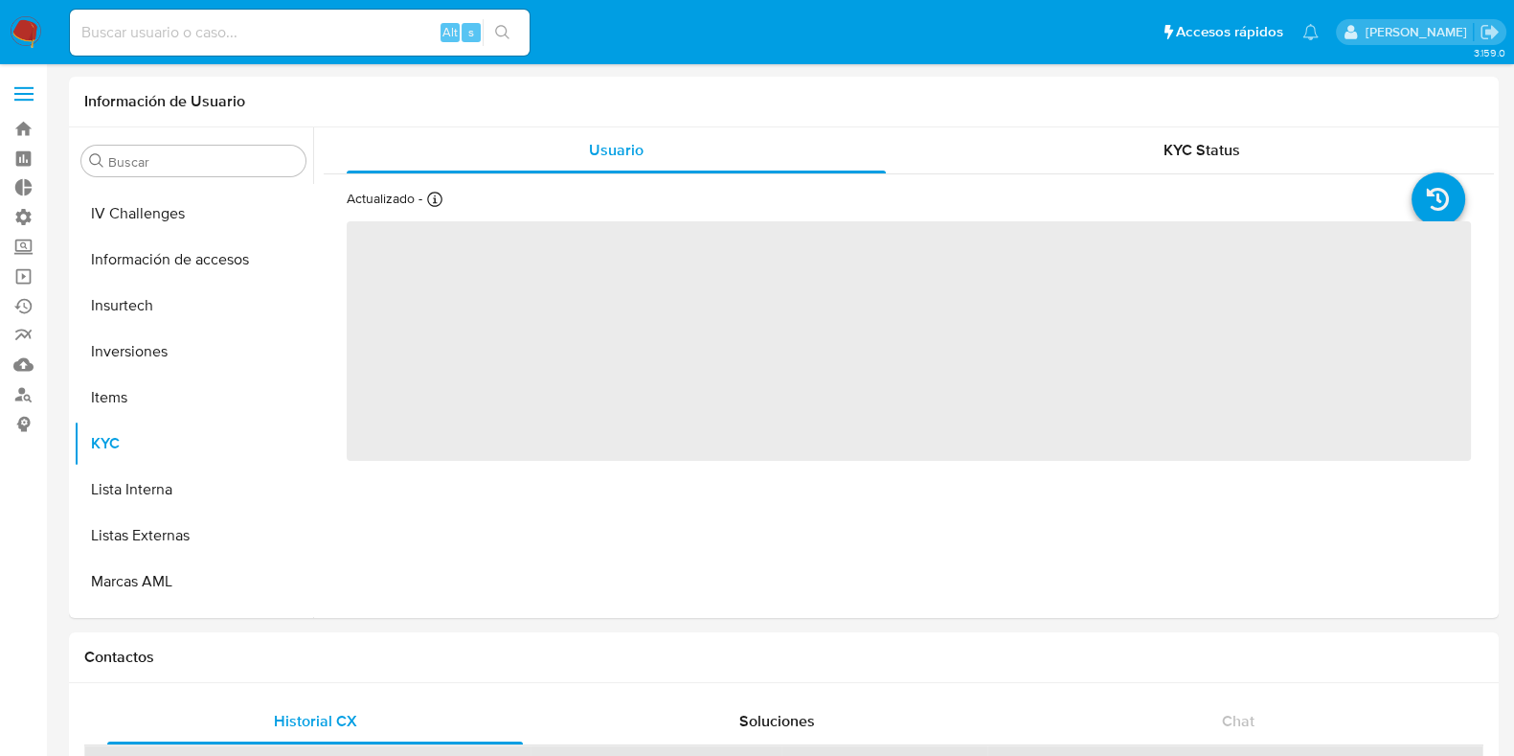
scroll to position [855, 0]
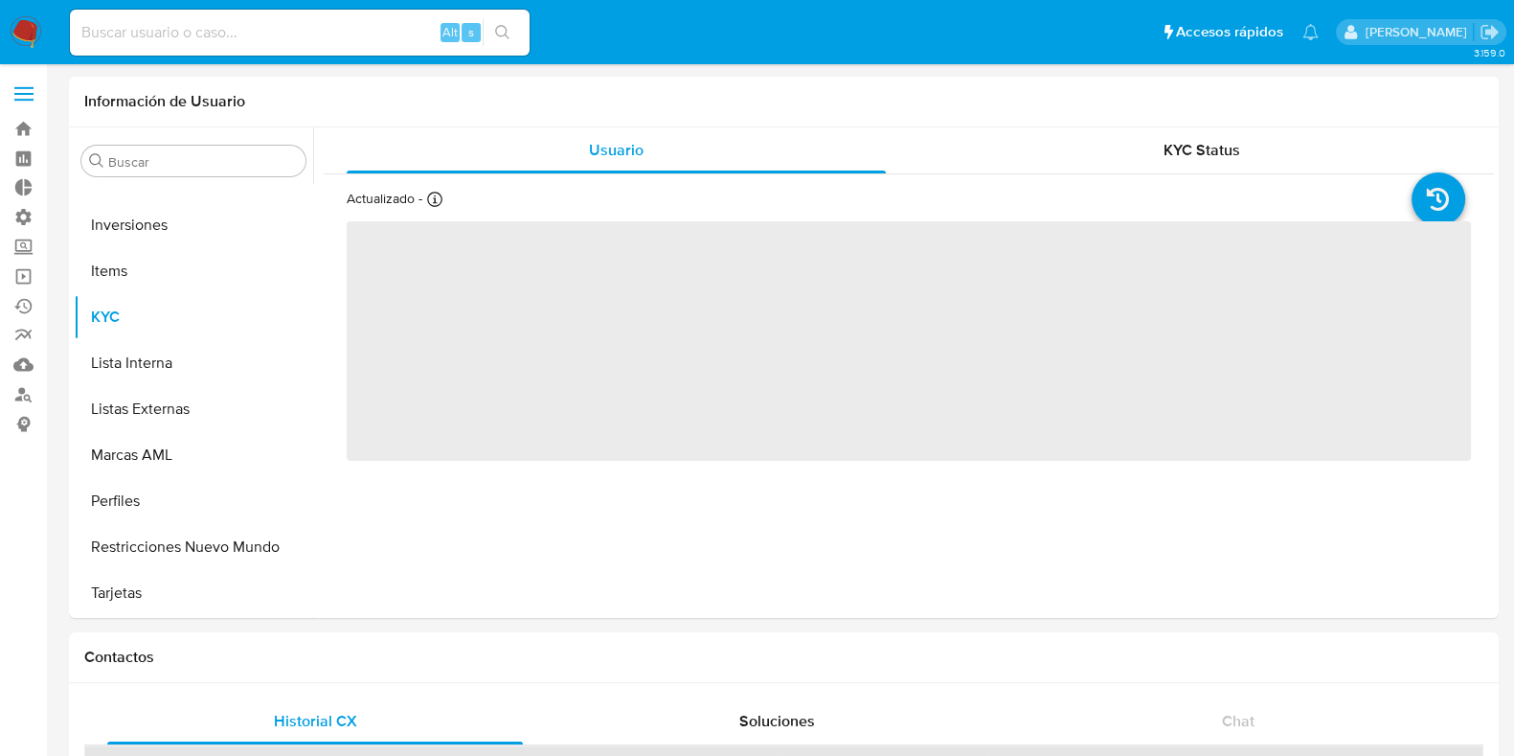
select select "10"
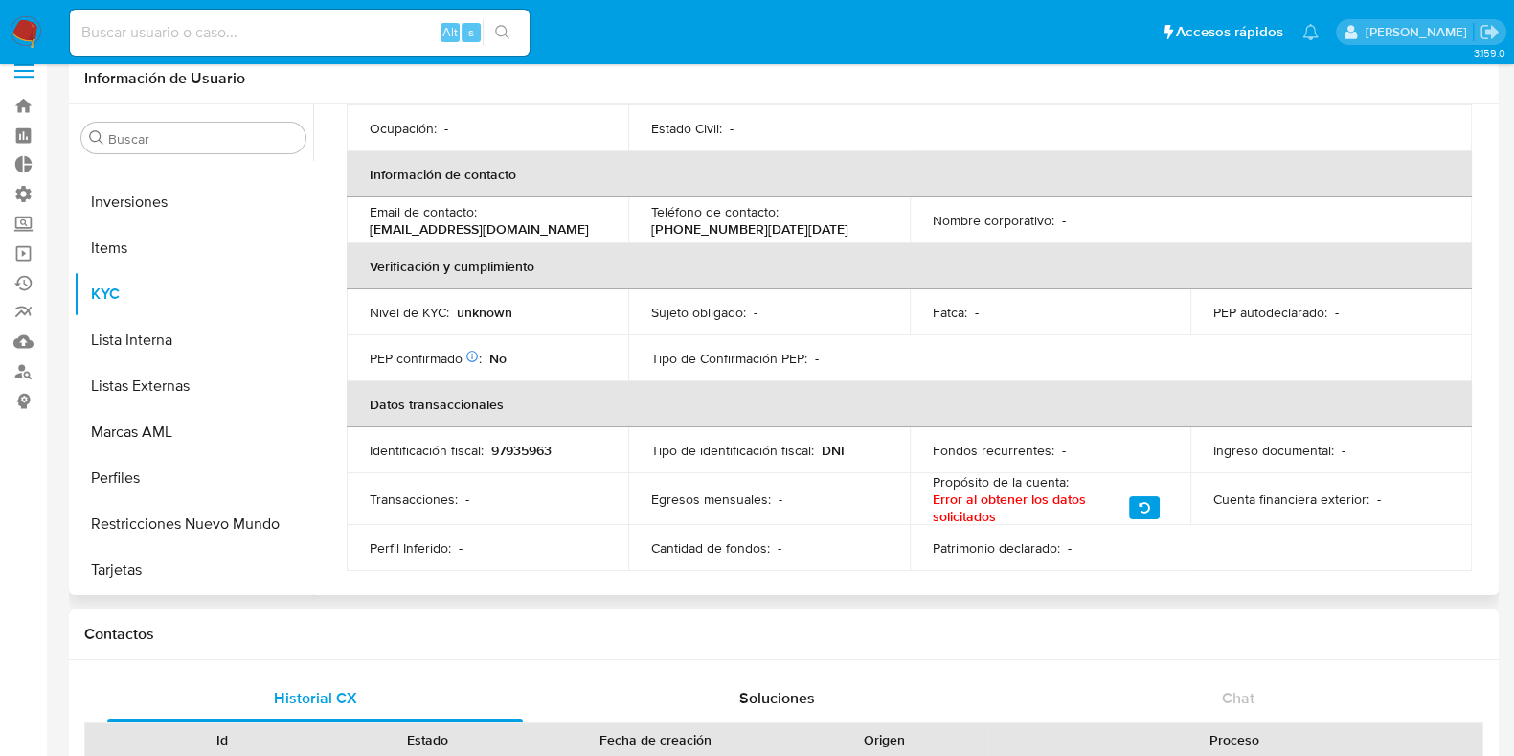
scroll to position [0, 0]
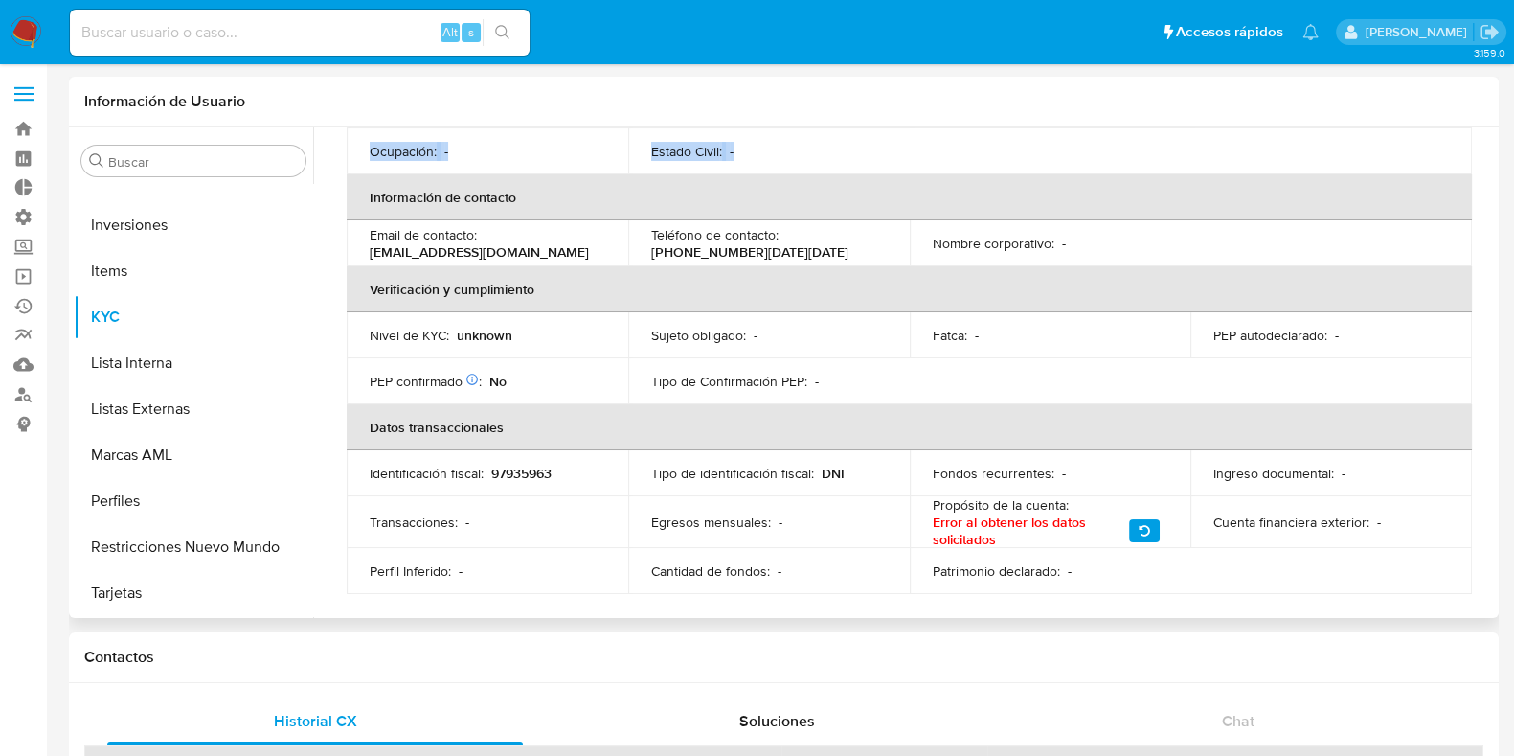
drag, startPoint x: 373, startPoint y: 144, endPoint x: 802, endPoint y: 155, distance: 429.2
click at [802, 155] on tr "Ocupación : - Estado Civil : -" at bounding box center [909, 151] width 1125 height 46
click at [746, 140] on td "Estado Civil : -" at bounding box center [769, 151] width 282 height 46
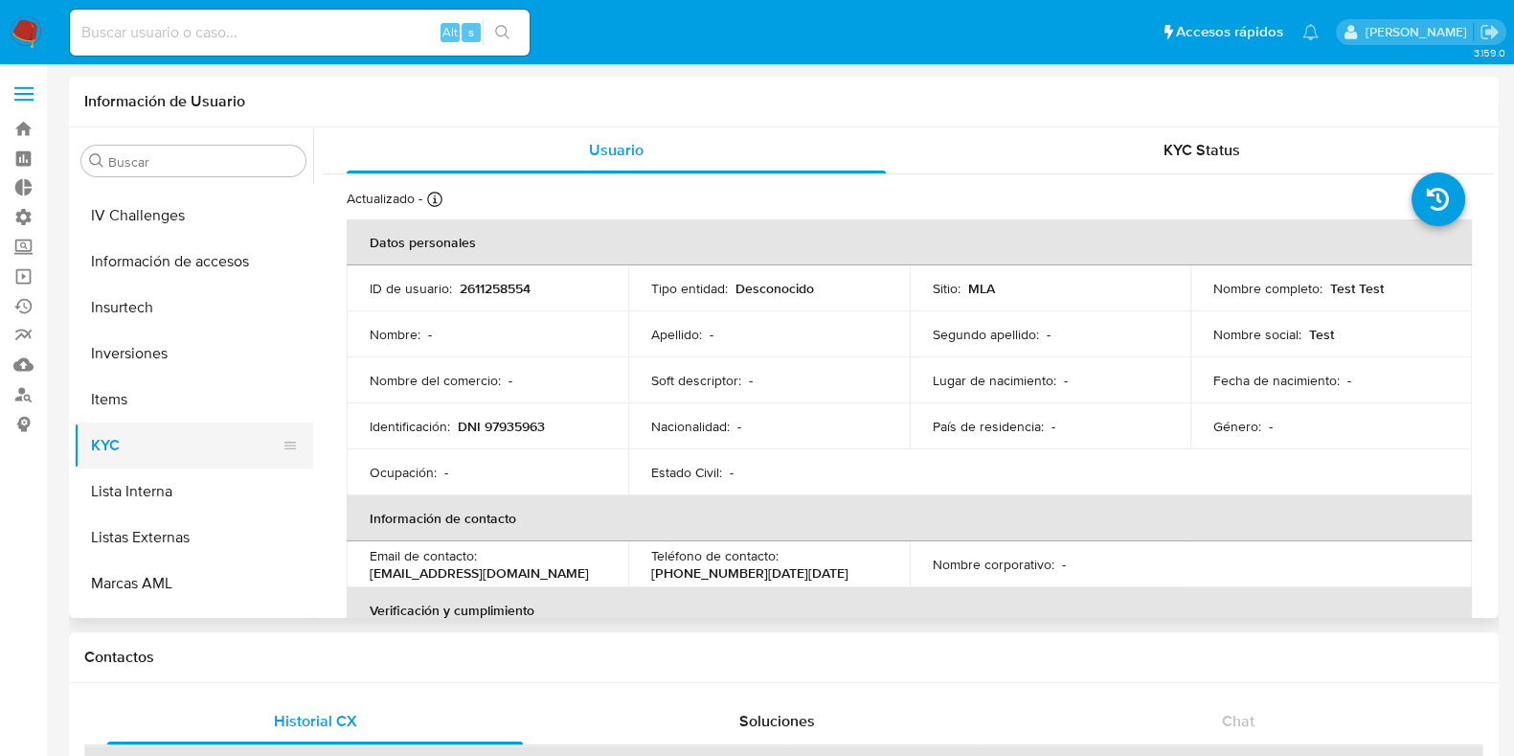
scroll to position [496, 0]
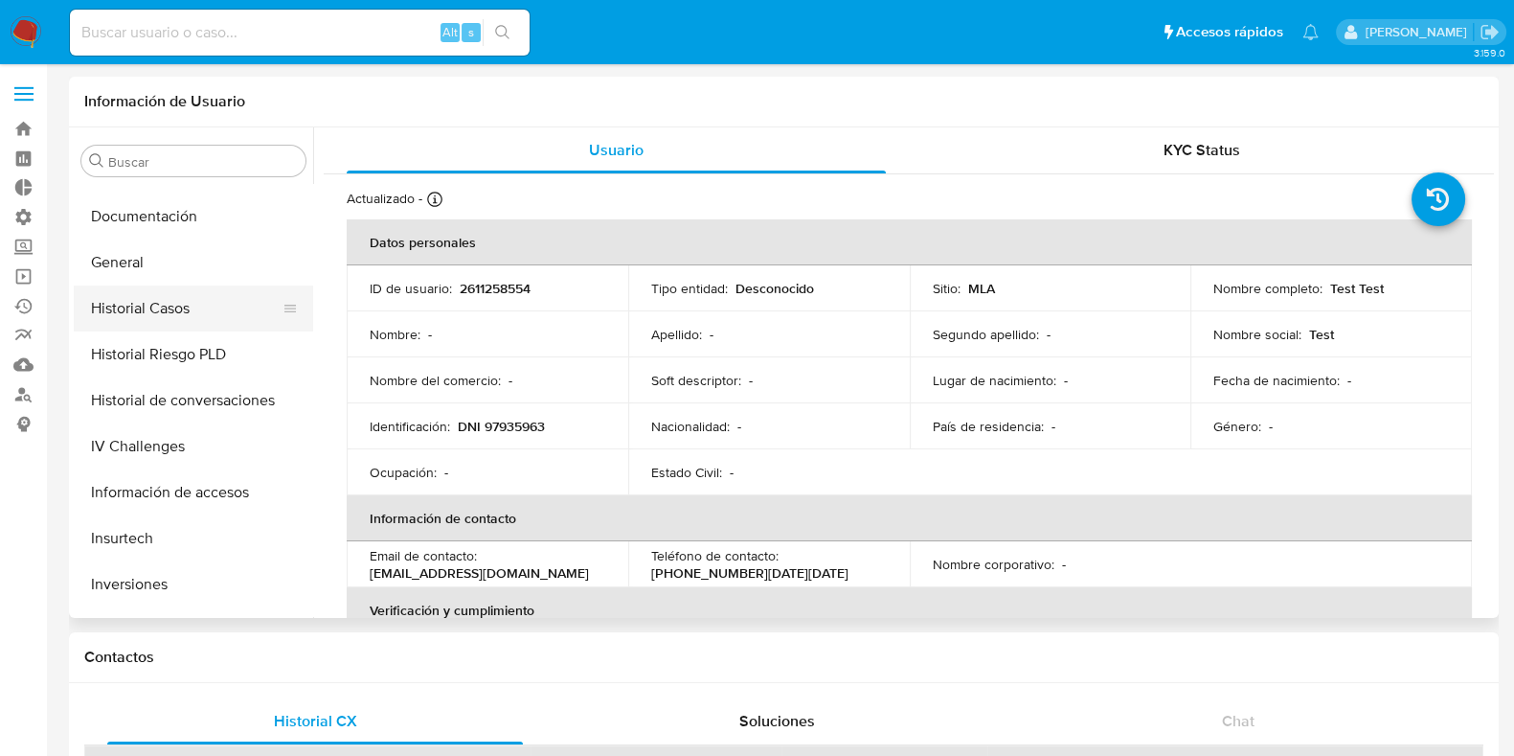
click at [206, 304] on button "Historial Casos" at bounding box center [186, 308] width 224 height 46
